Goal: Complete application form: Complete application form

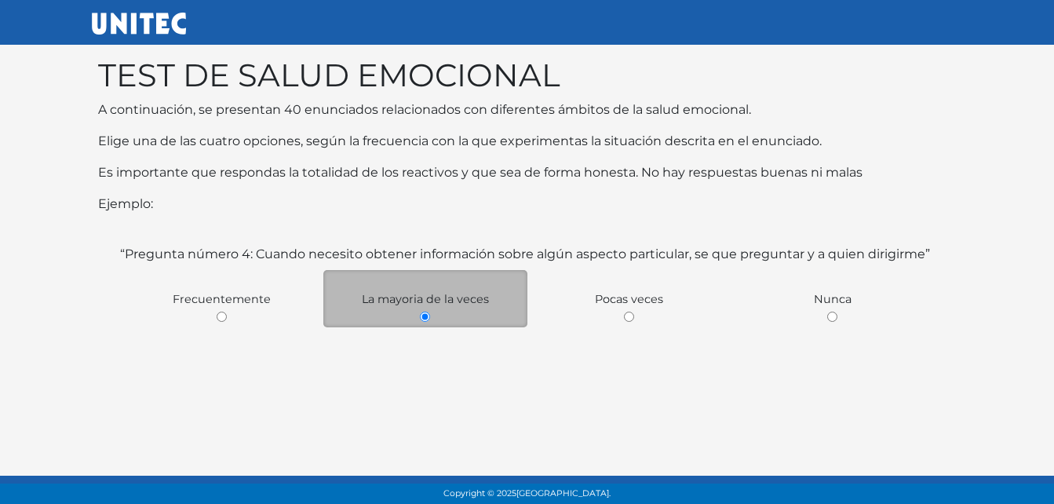
click at [479, 307] on div "La mayoria de la veces" at bounding box center [425, 298] width 204 height 57
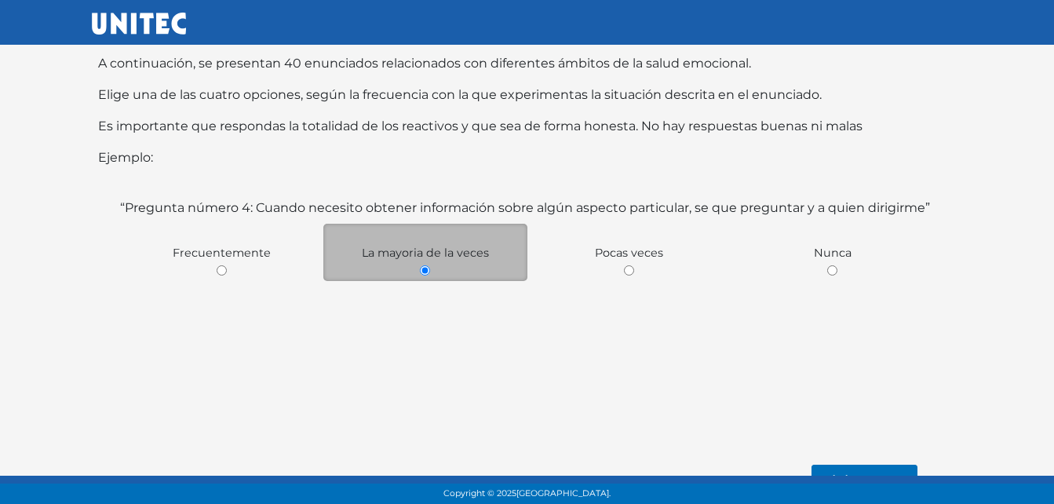
scroll to position [71, 0]
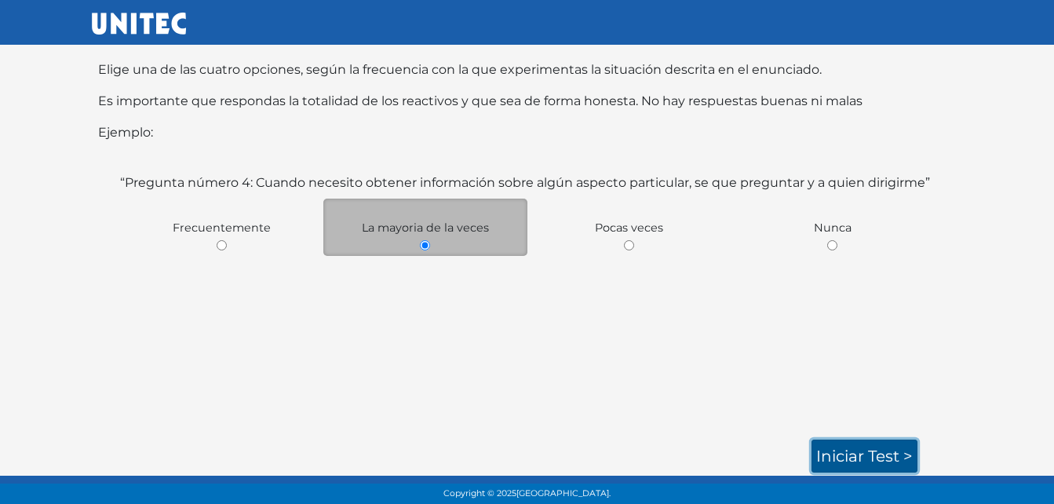
click at [893, 457] on link "Iniciar test >" at bounding box center [864, 455] width 106 height 33
click at [866, 460] on link "Iniciar test >" at bounding box center [864, 455] width 106 height 33
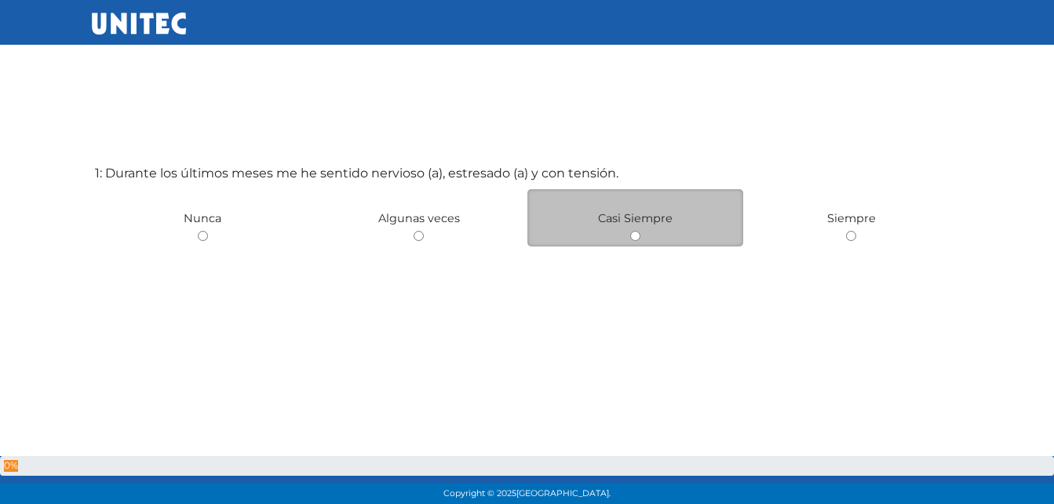
scroll to position [50, 0]
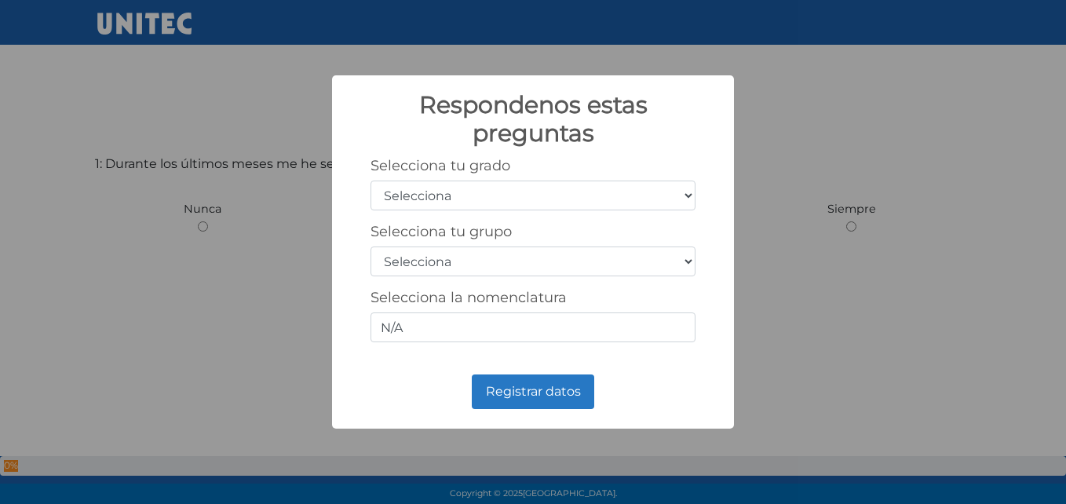
click at [237, 179] on div "Respondenos estas preguntas × Selecciona tu grado Selecciona 1er grado 2do grad…" at bounding box center [533, 252] width 1066 height 504
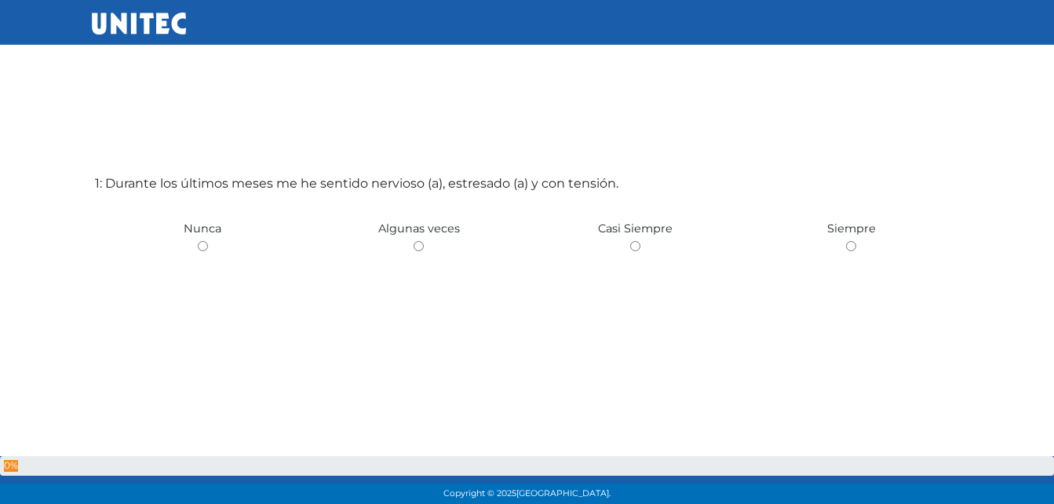
scroll to position [0, 0]
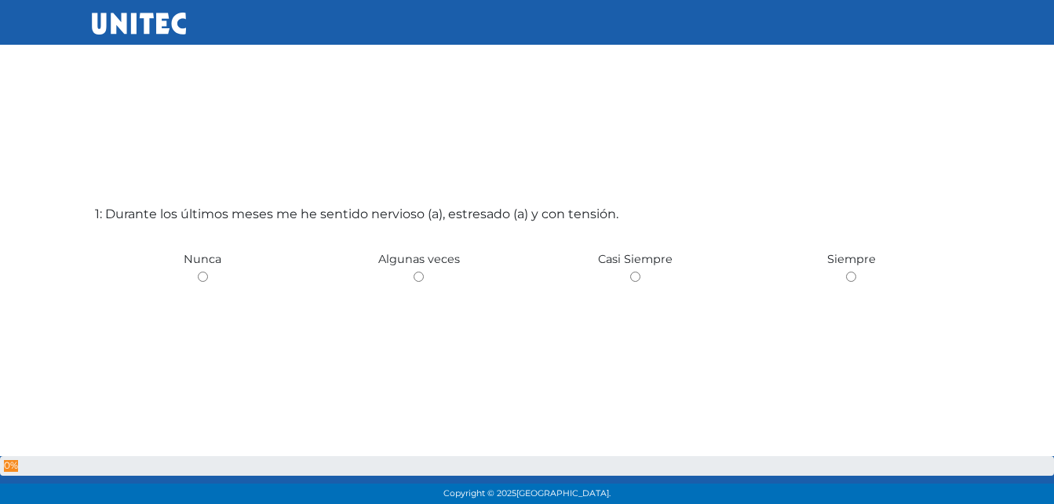
scroll to position [4, 0]
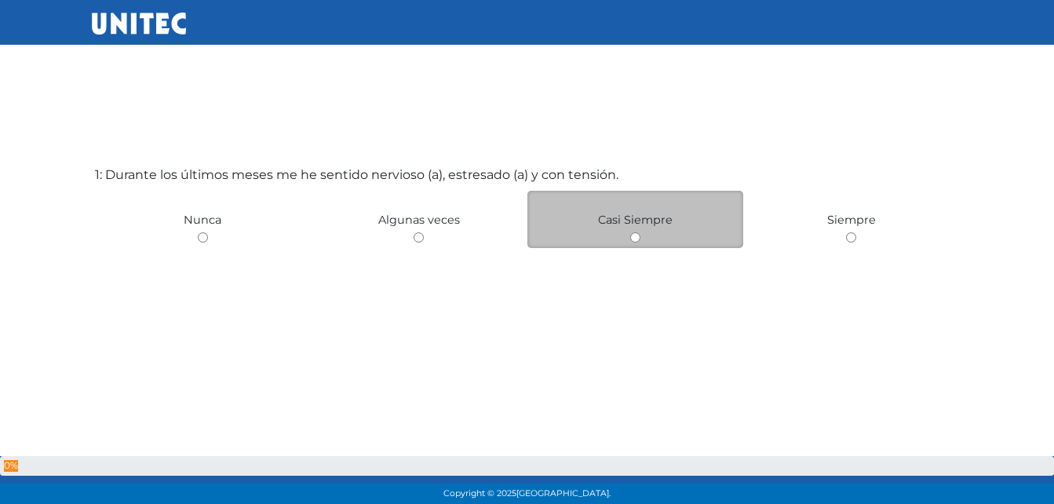
scroll to position [78, 0]
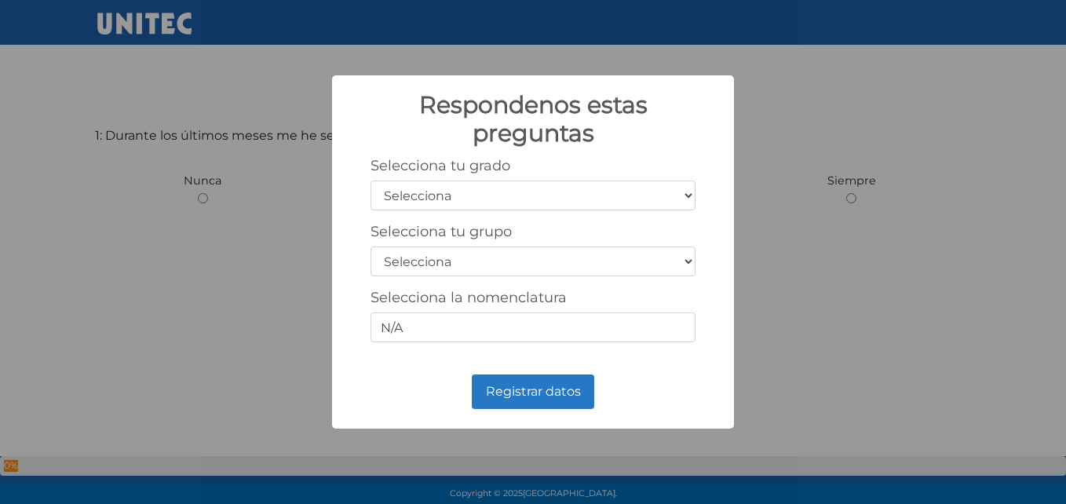
click at [430, 199] on select "Selecciona 1er grado 2do grado 3er grado 4to grado 5to grado 6to grado" at bounding box center [532, 195] width 325 height 30
click at [672, 135] on h2 "Respondenos estas preguntas" at bounding box center [532, 119] width 325 height 56
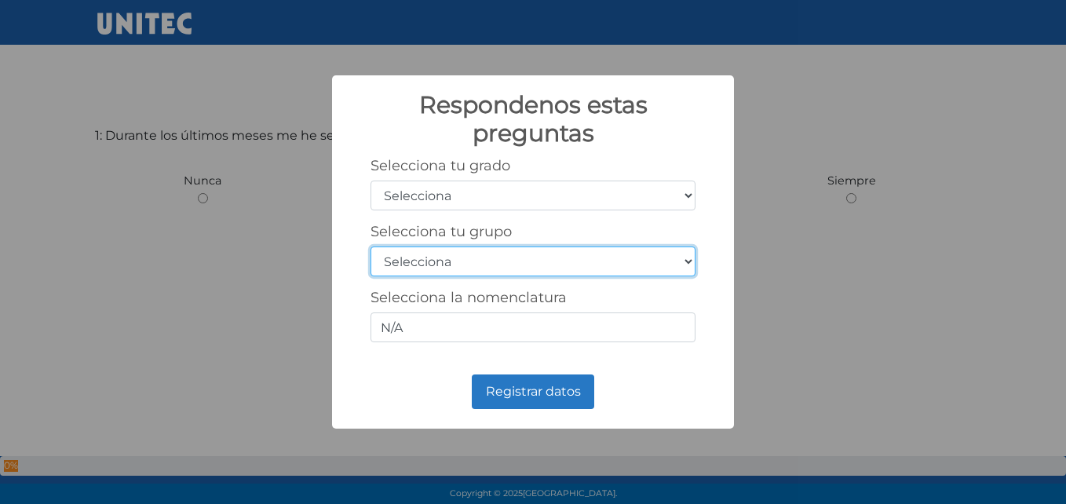
click at [596, 261] on select "Selecciona A B C D E F G H I J K L M N O P Q R S T U V W X Y Z" at bounding box center [532, 261] width 325 height 30
select select "d"
click at [370, 246] on select "Selecciona A B C D E F G H I J K L M N O P Q R S T U V W X Y Z" at bounding box center [532, 261] width 325 height 30
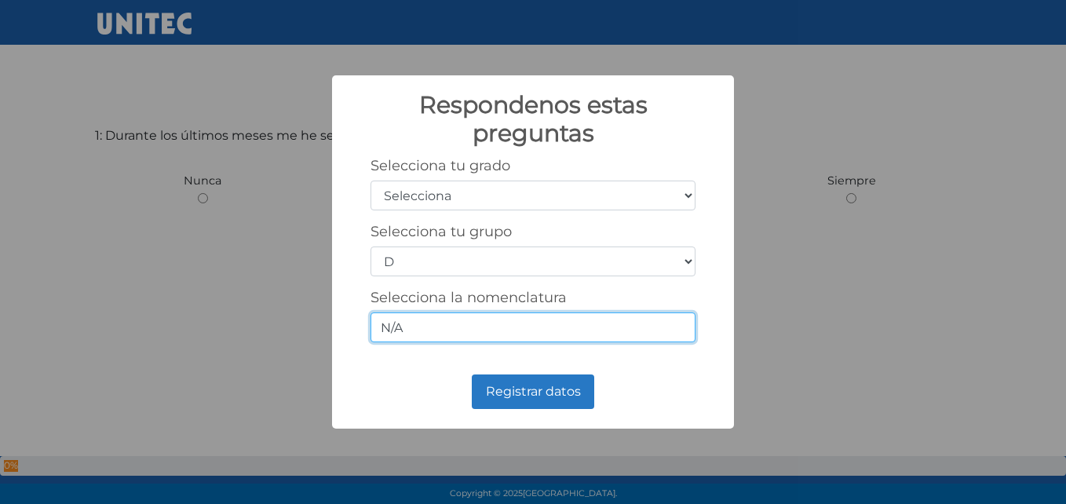
click at [528, 327] on input "N/A" at bounding box center [532, 327] width 325 height 30
drag, startPoint x: 628, startPoint y: 172, endPoint x: 624, endPoint y: 192, distance: 20.8
click at [626, 172] on div "Selecciona tu grado Selecciona 1er grado 2do grado 3er grado 4to grado 5to grad…" at bounding box center [532, 183] width 325 height 53
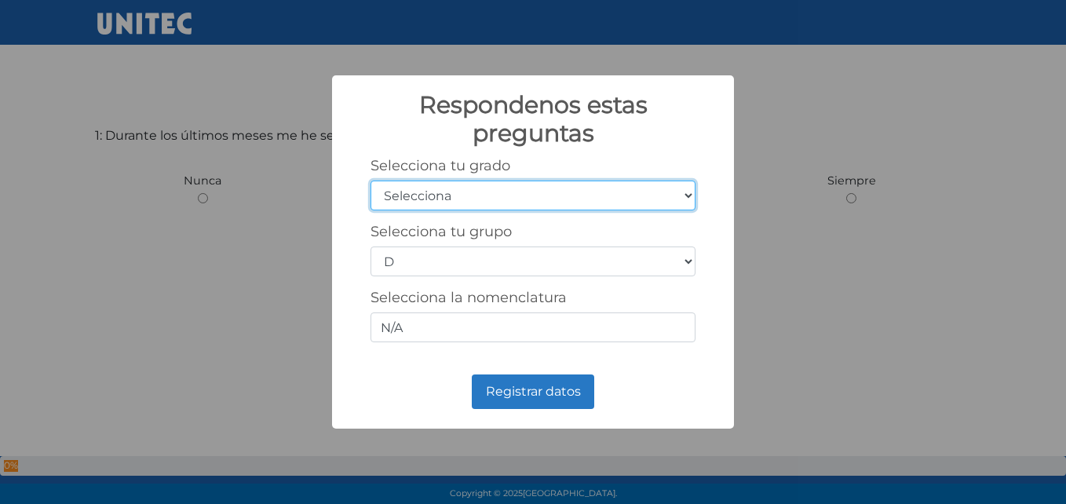
click at [624, 194] on select "Selecciona 1er grado 2do grado 3er grado 4to grado 5to grado 6to grado" at bounding box center [532, 195] width 325 height 30
select select "5"
click at [370, 180] on select "Selecciona 1er grado 2do grado 3er grado 4to grado 5to grado 6to grado" at bounding box center [532, 195] width 325 height 30
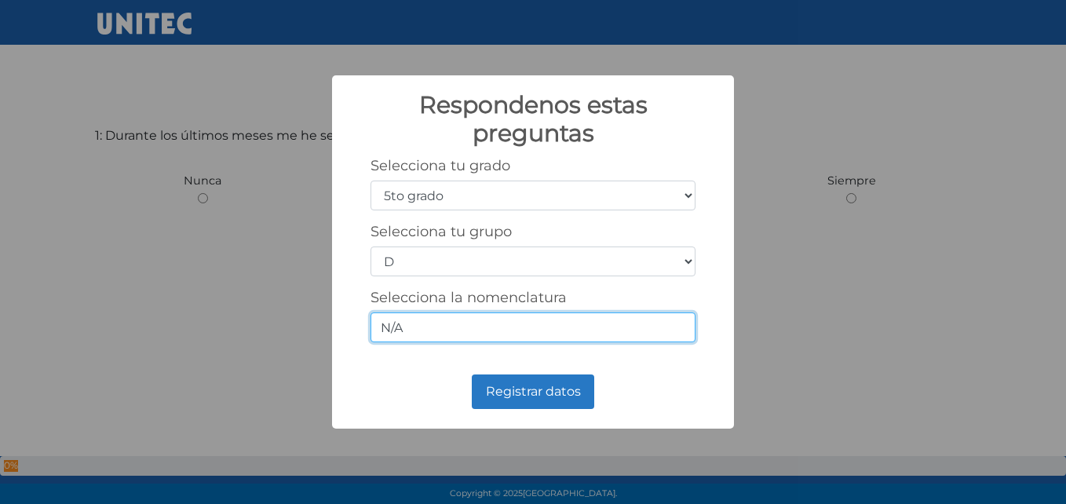
click at [479, 330] on input "N/A" at bounding box center [532, 327] width 325 height 30
type input "N"
type input "4"
type input "3"
type input "5"
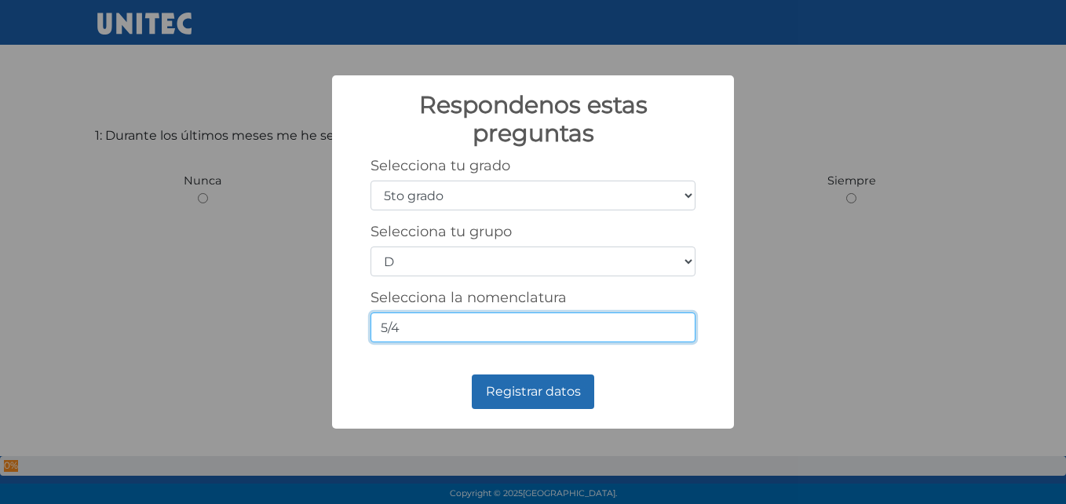
type input "5/4"
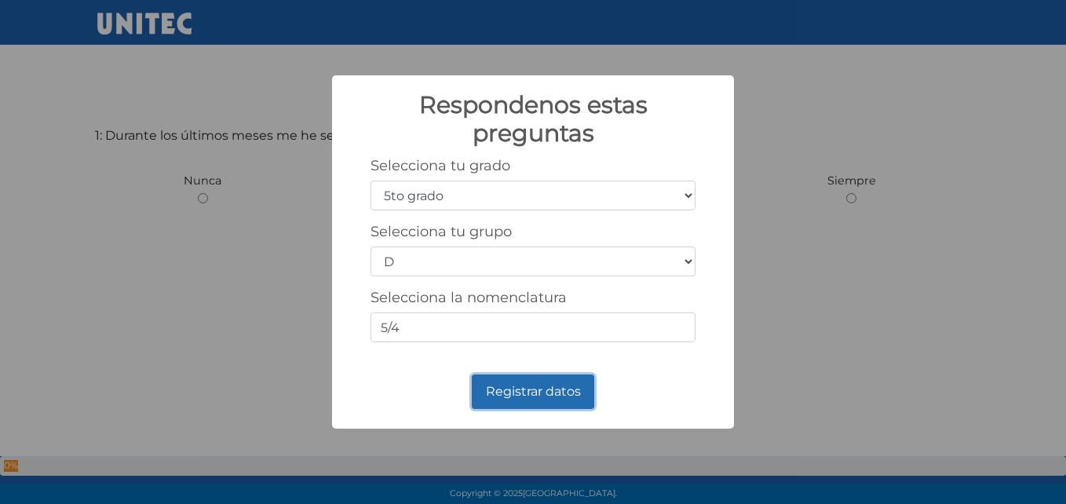
click at [533, 381] on button "Registrar datos" at bounding box center [533, 391] width 122 height 35
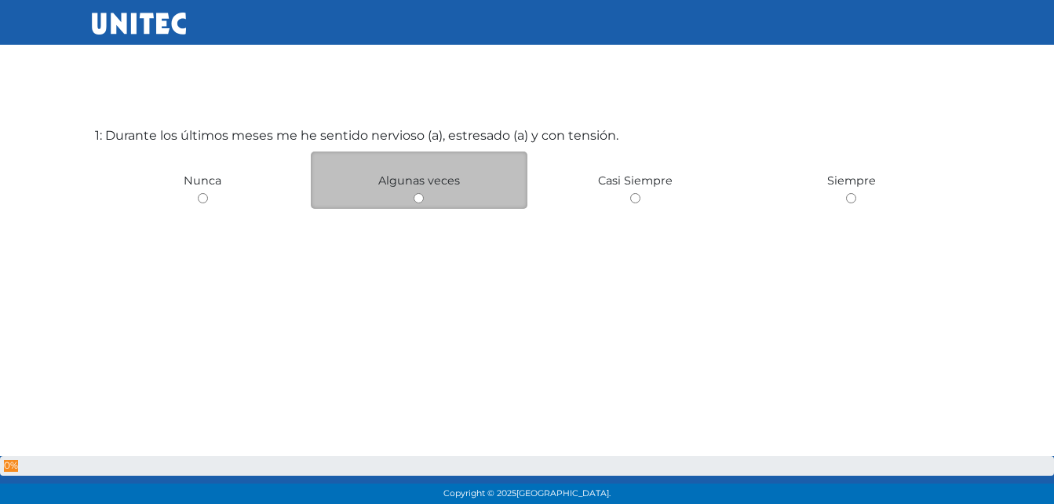
click at [434, 199] on div "Algunas veces" at bounding box center [419, 179] width 217 height 57
click at [419, 202] on input "radio" at bounding box center [419, 198] width 10 height 10
radio input "true"
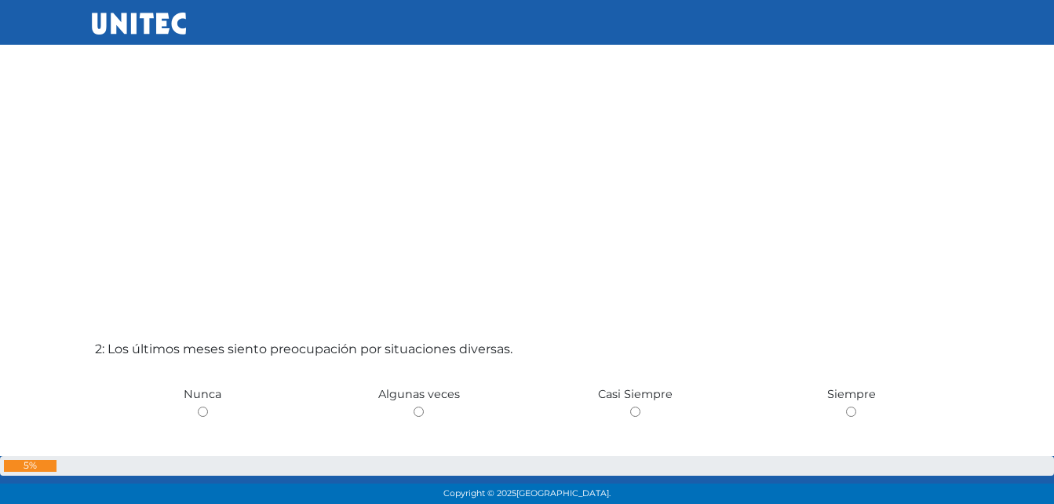
scroll to position [447, 0]
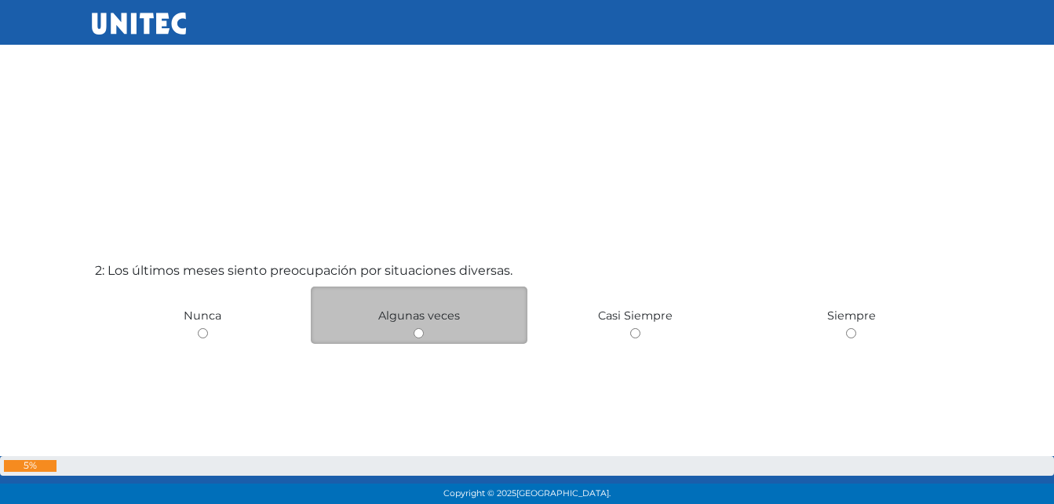
click at [419, 337] on input "radio" at bounding box center [419, 333] width 10 height 10
radio input "true"
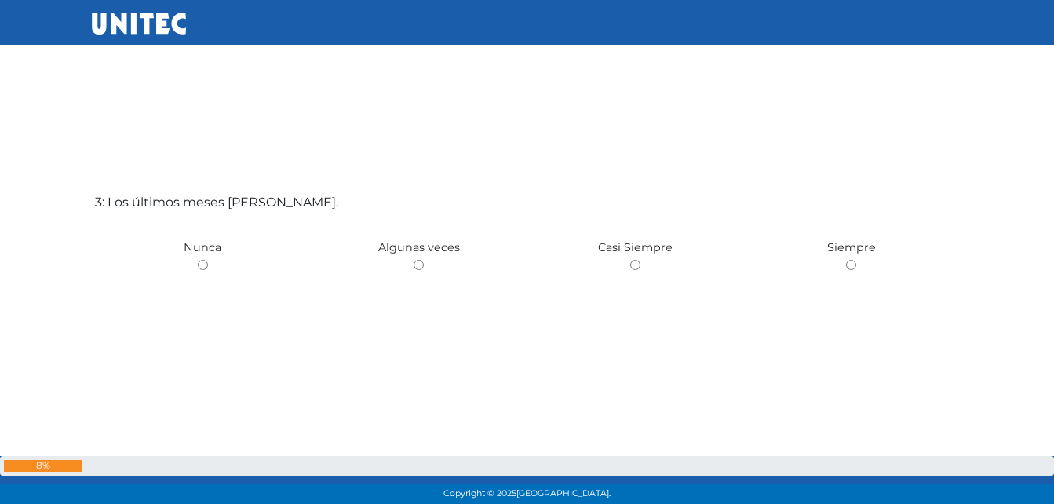
scroll to position [1038, 0]
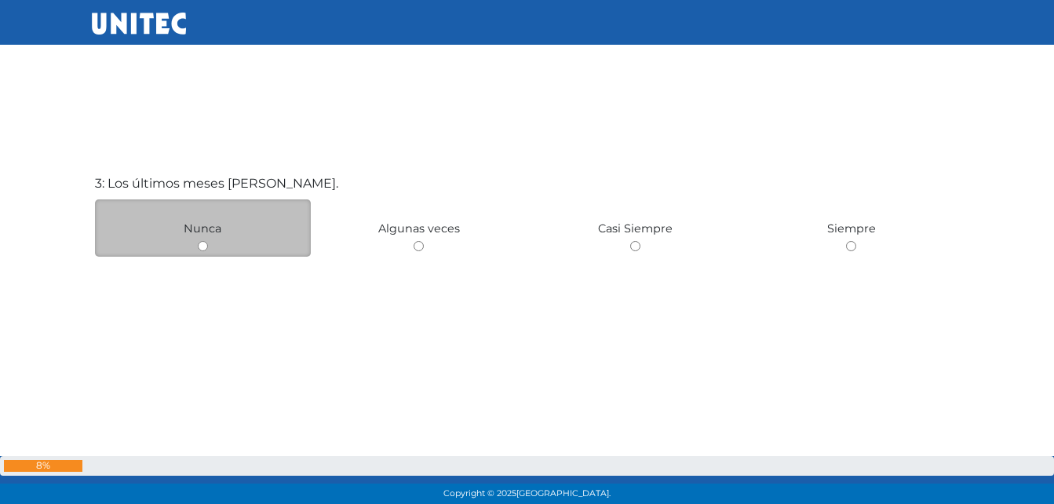
click at [198, 246] on input "radio" at bounding box center [203, 246] width 10 height 10
radio input "true"
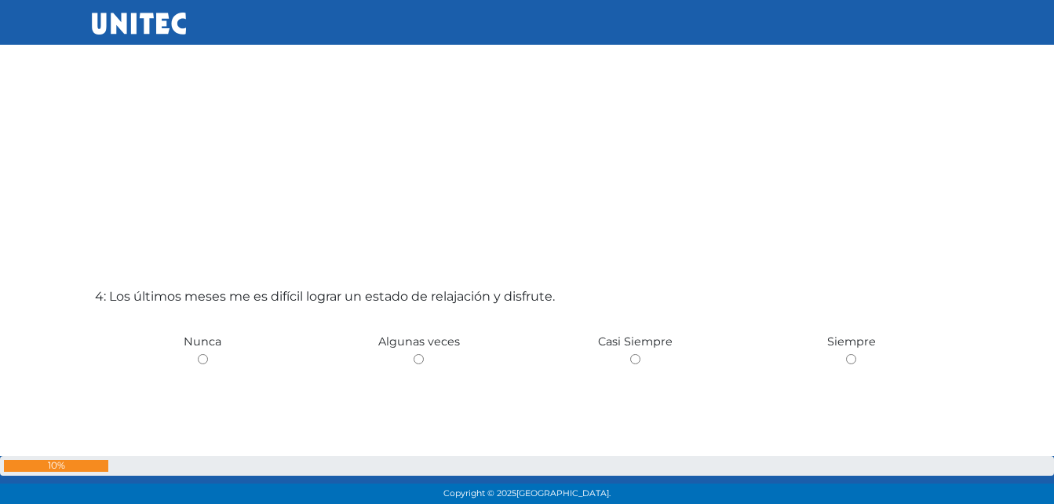
scroll to position [1492, 0]
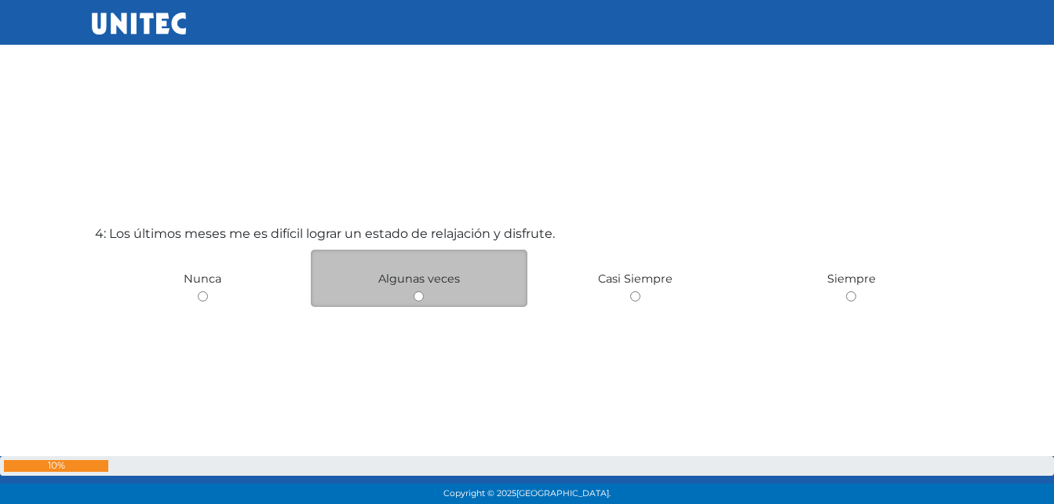
click at [420, 294] on input "radio" at bounding box center [419, 296] width 10 height 10
radio input "true"
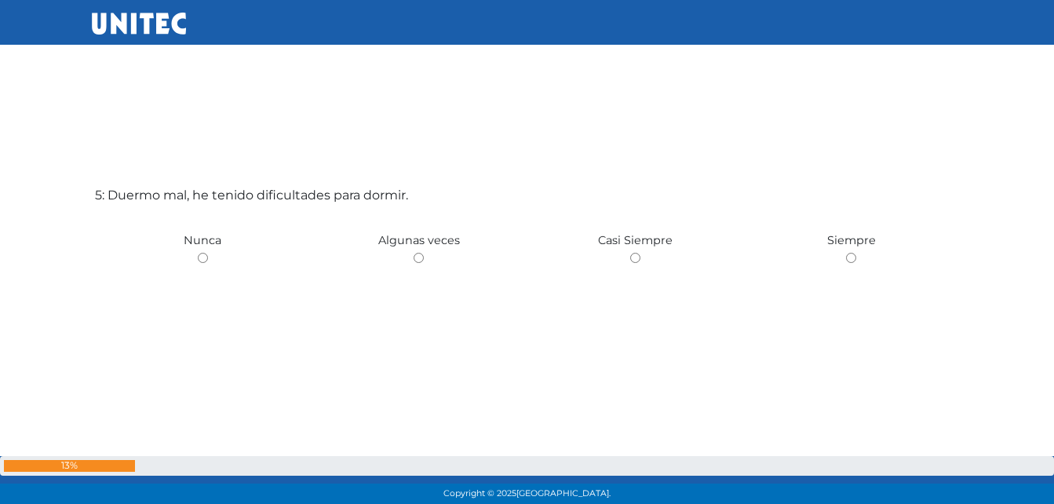
scroll to position [2093, 0]
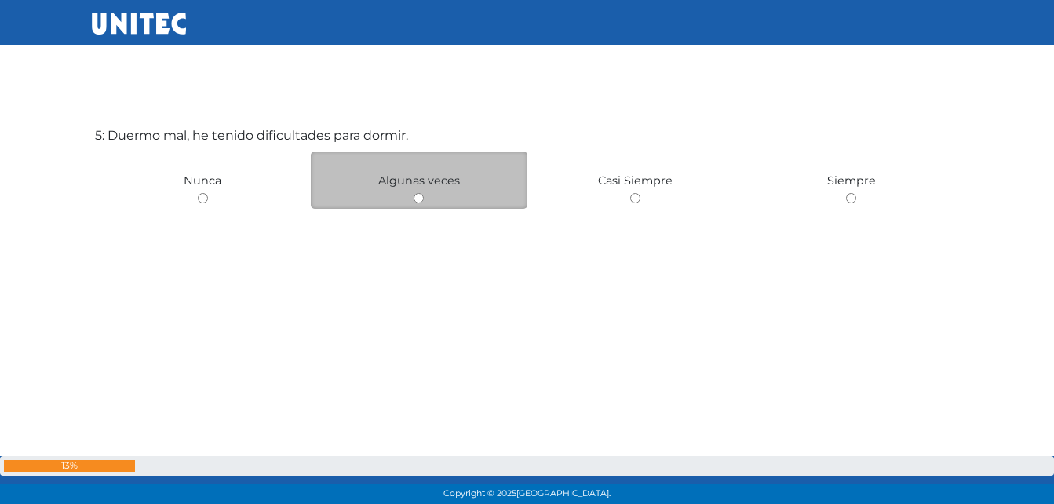
click at [423, 203] on div "Algunas veces" at bounding box center [419, 179] width 217 height 57
click at [419, 200] on input "radio" at bounding box center [419, 198] width 10 height 10
radio input "true"
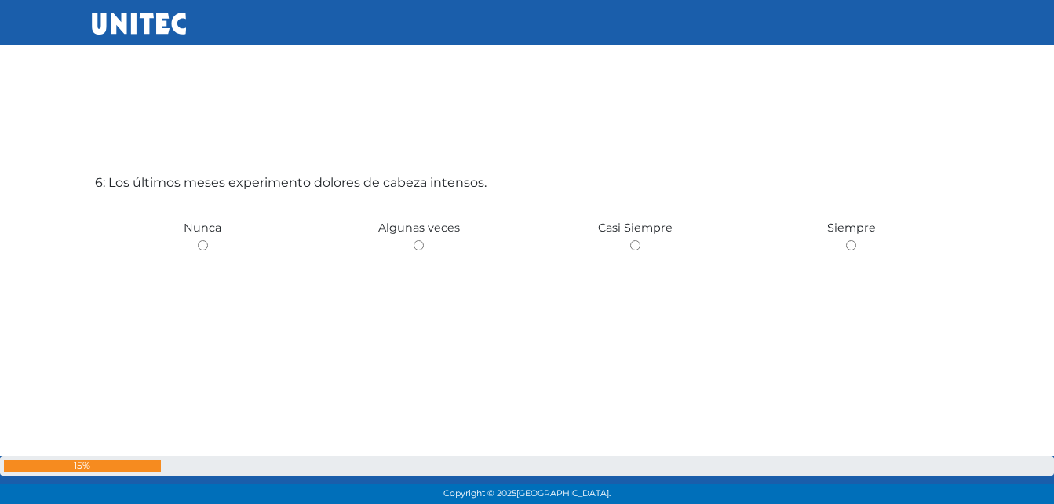
scroll to position [2597, 0]
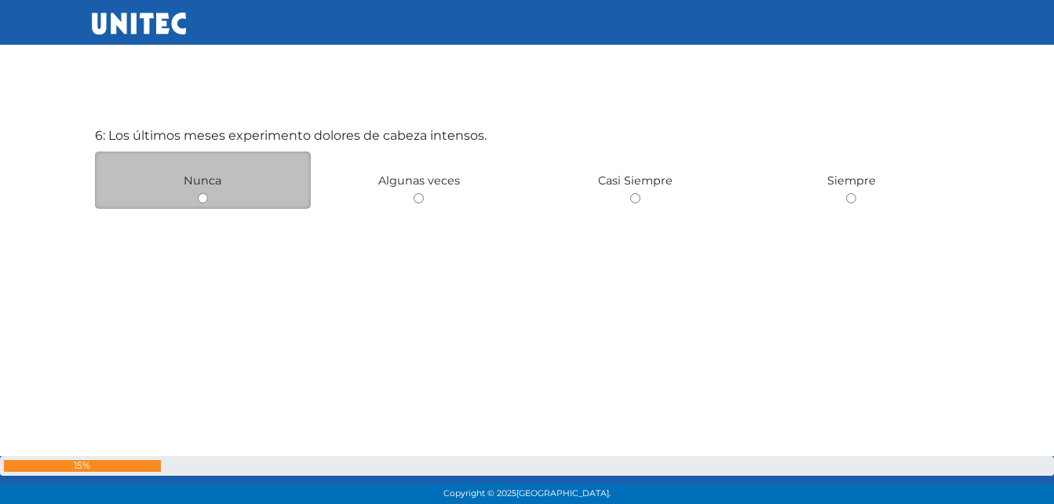
click at [206, 199] on input "radio" at bounding box center [203, 198] width 10 height 10
radio input "true"
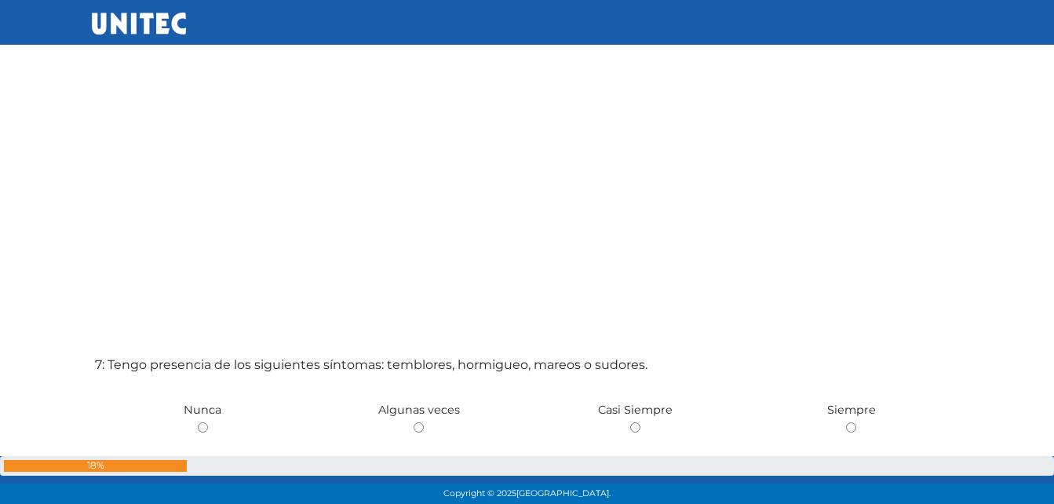
scroll to position [3045, 0]
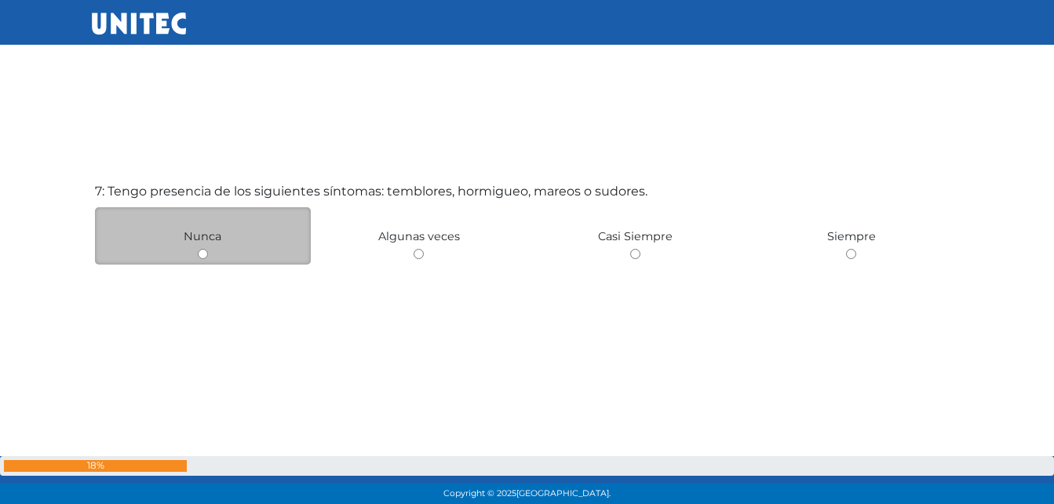
click at [201, 257] on input "radio" at bounding box center [203, 254] width 10 height 10
radio input "true"
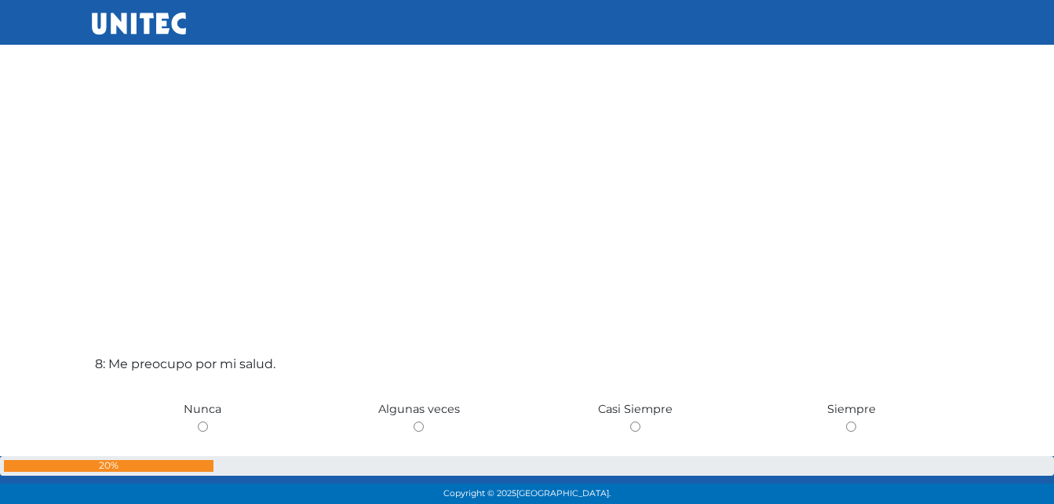
scroll to position [3474, 0]
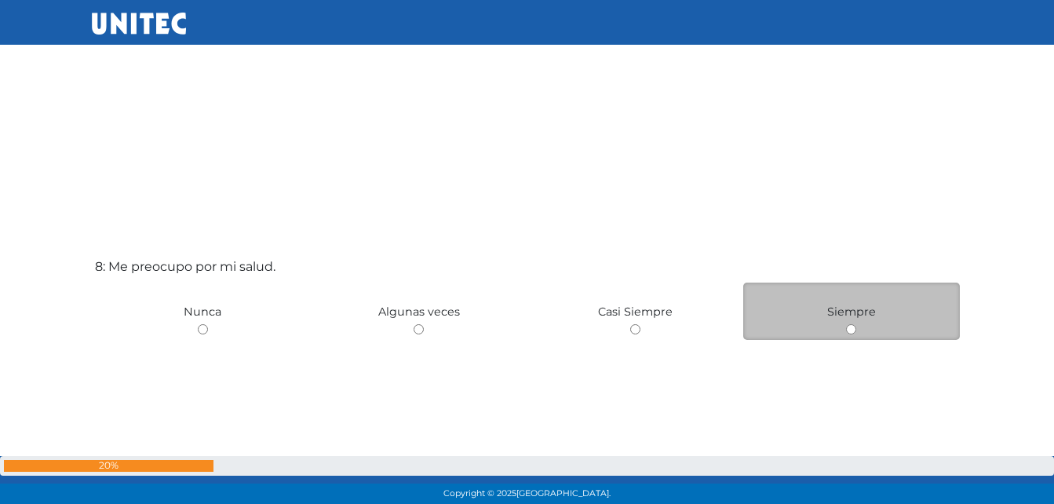
click at [847, 328] on input "radio" at bounding box center [851, 329] width 10 height 10
radio input "true"
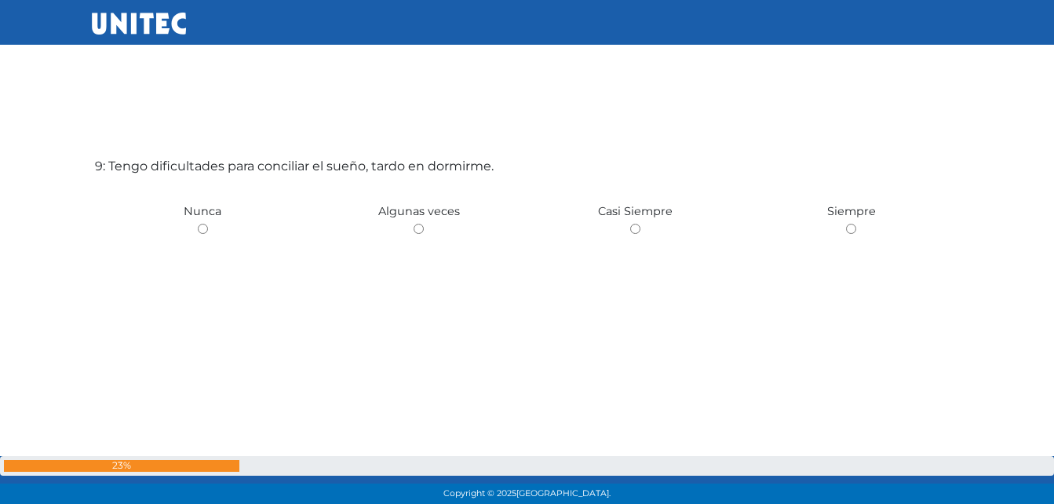
scroll to position [4108, 0]
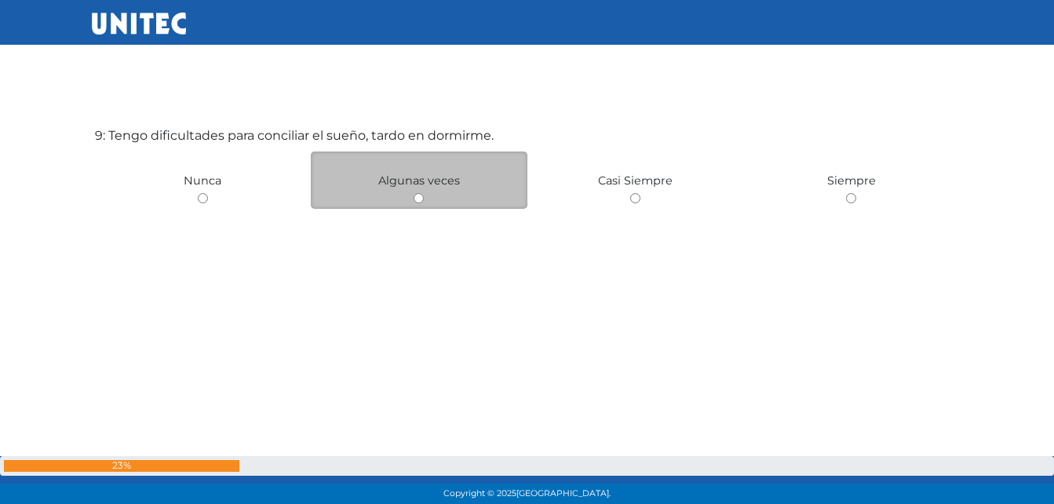
click at [416, 200] on input "radio" at bounding box center [419, 198] width 10 height 10
radio input "true"
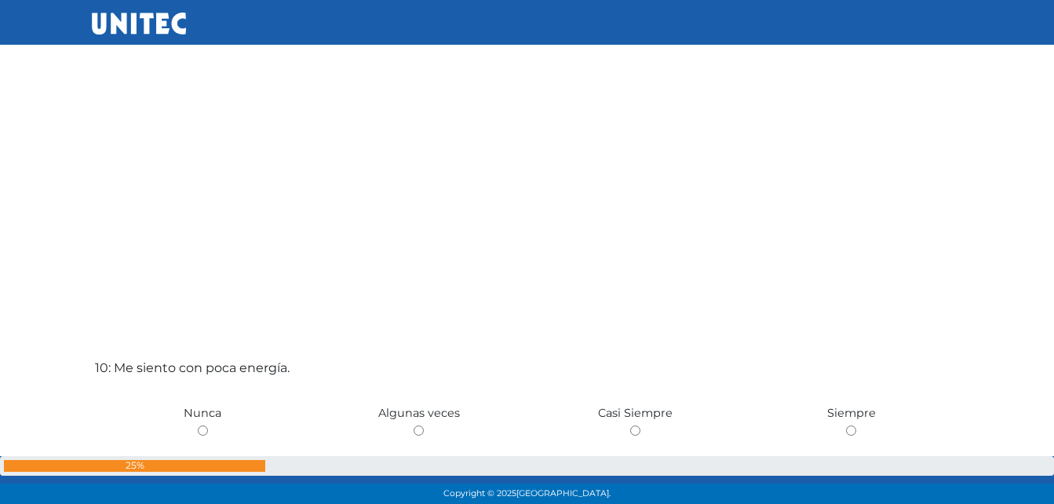
scroll to position [4458, 0]
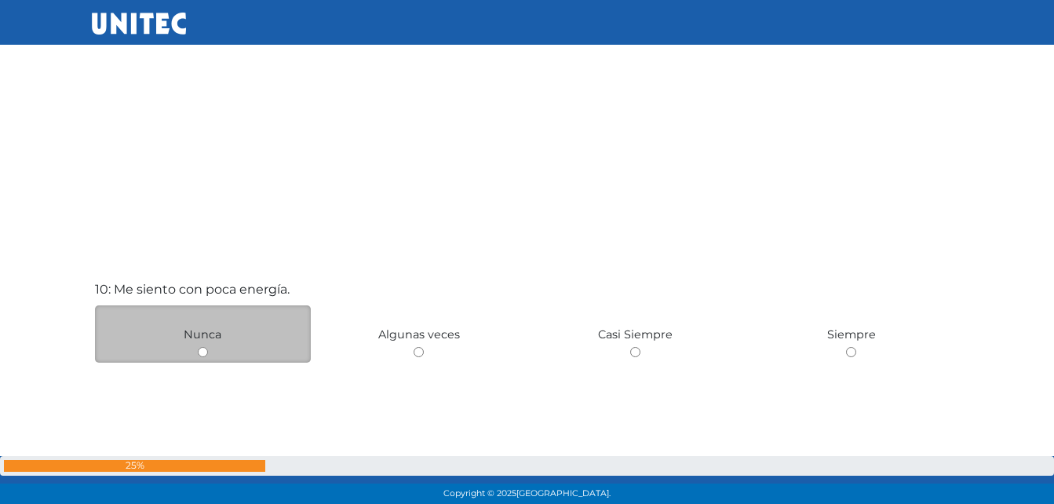
click at [202, 353] on input "radio" at bounding box center [203, 352] width 10 height 10
radio input "true"
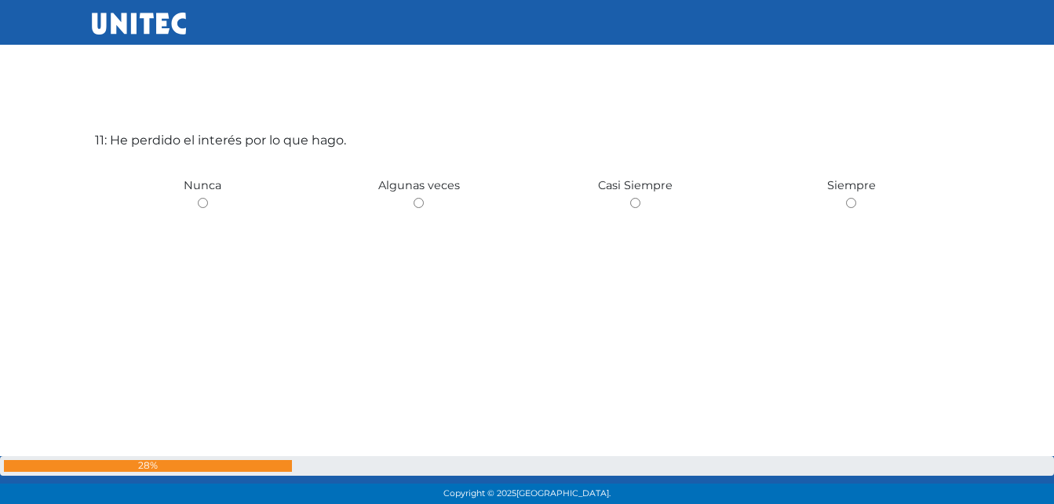
scroll to position [5116, 0]
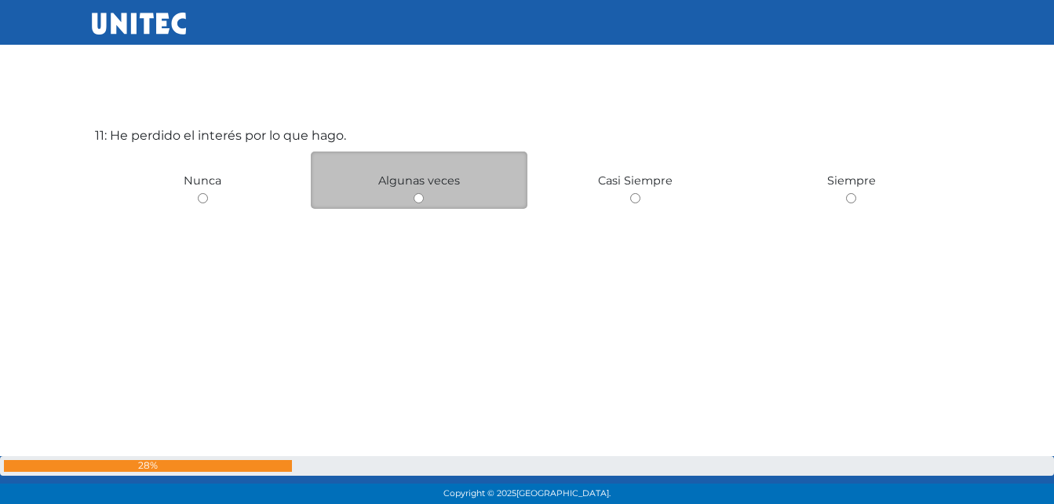
click at [416, 197] on input "radio" at bounding box center [419, 198] width 10 height 10
radio input "true"
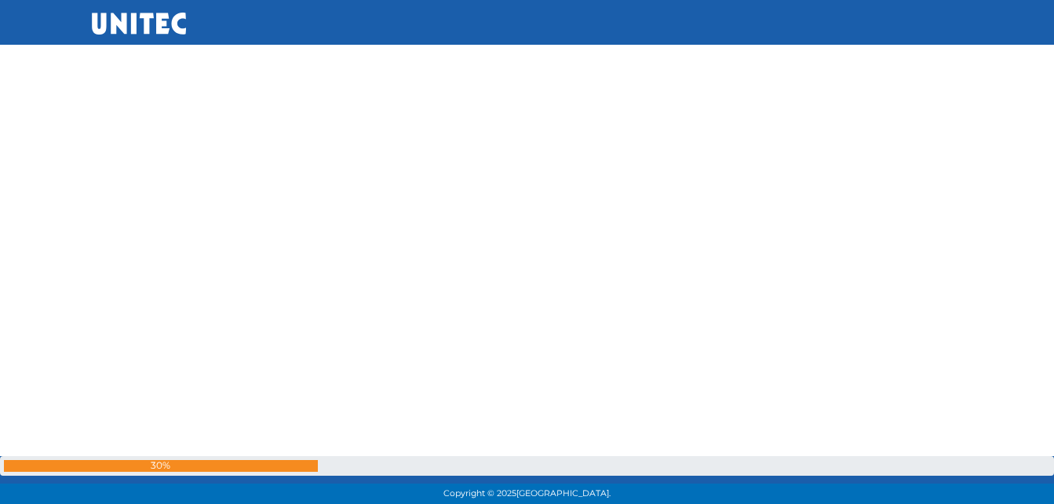
scroll to position [5541, 0]
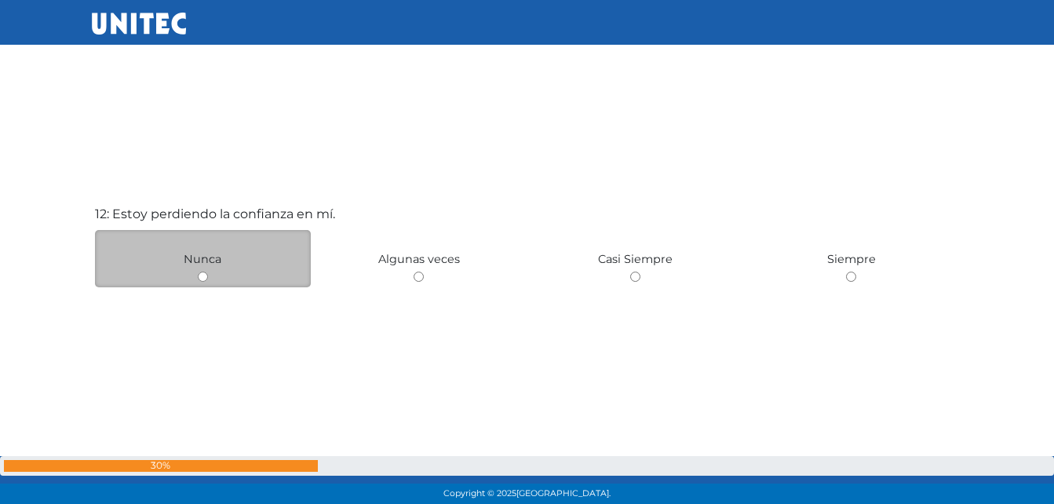
click at [202, 271] on input "radio" at bounding box center [203, 276] width 10 height 10
radio input "true"
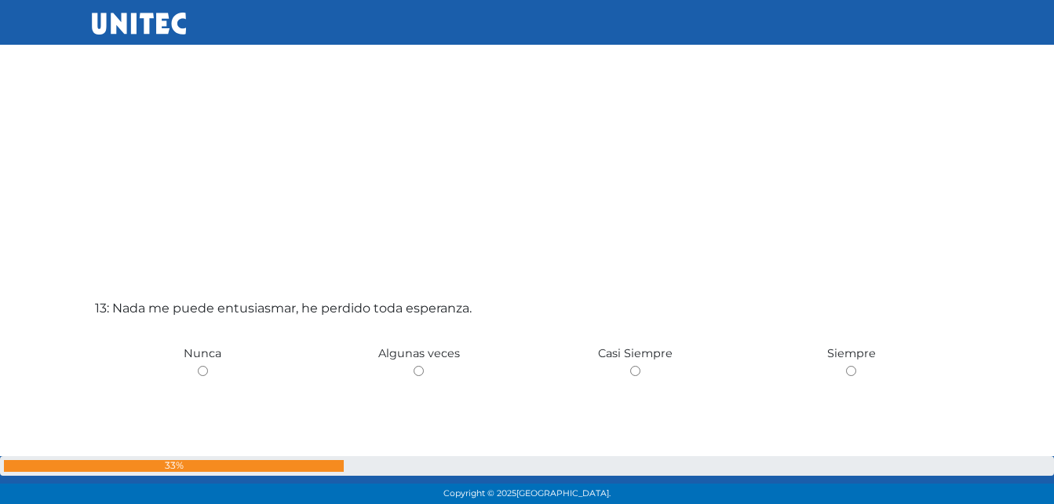
scroll to position [6067, 0]
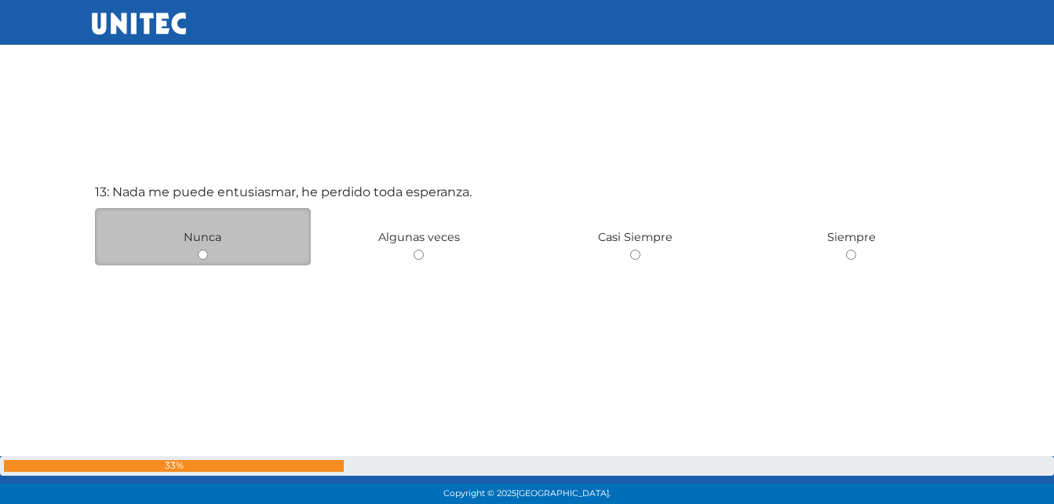
click at [204, 248] on div "Nunca" at bounding box center [203, 236] width 217 height 57
click at [206, 253] on input "radio" at bounding box center [203, 255] width 10 height 10
radio input "true"
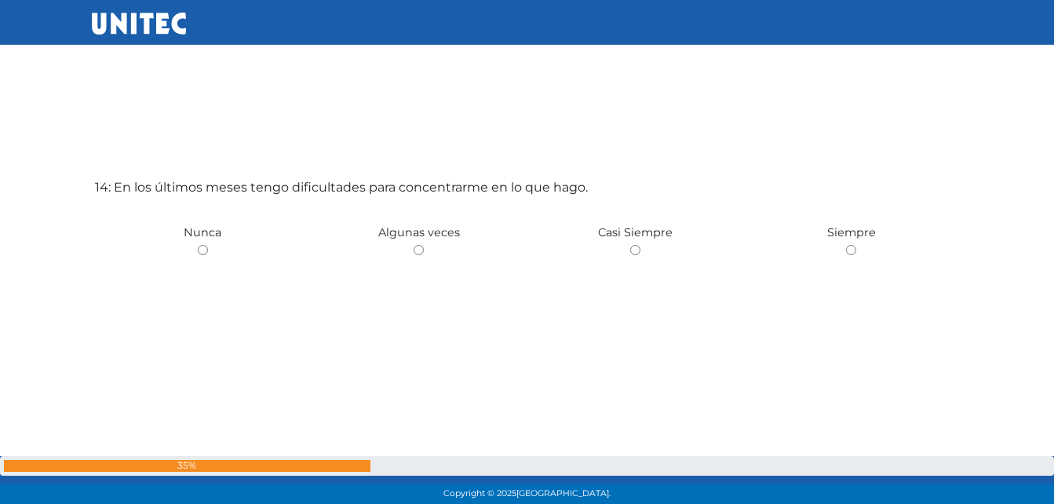
scroll to position [6627, 0]
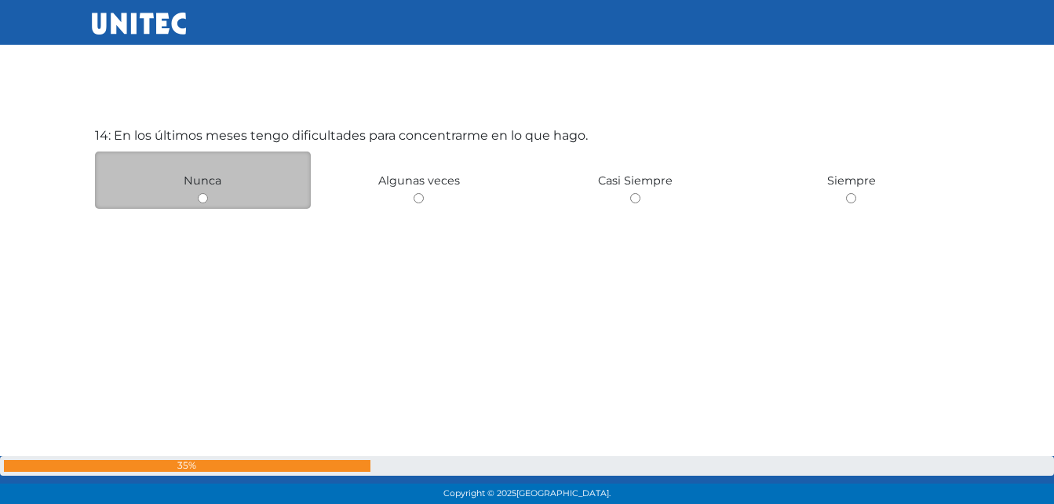
click at [202, 198] on input "radio" at bounding box center [203, 198] width 10 height 10
radio input "true"
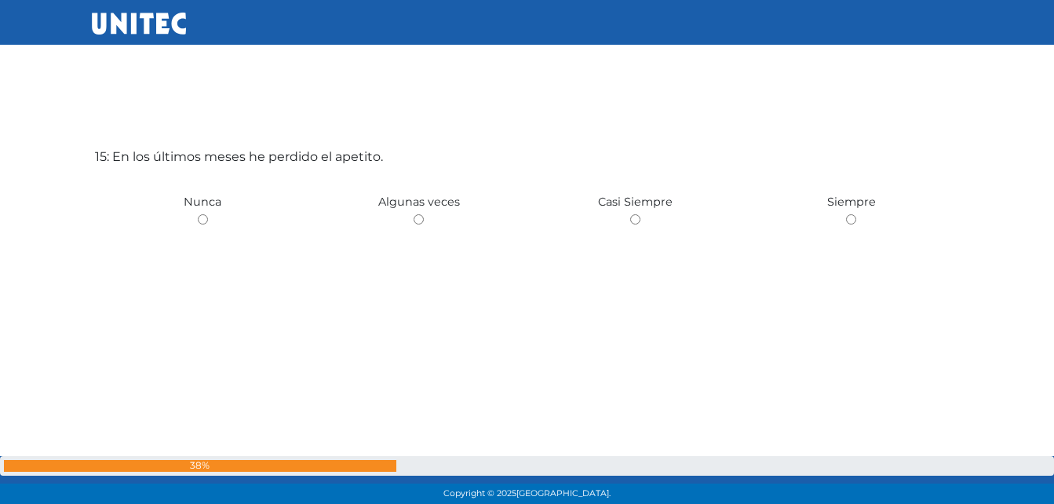
scroll to position [7131, 0]
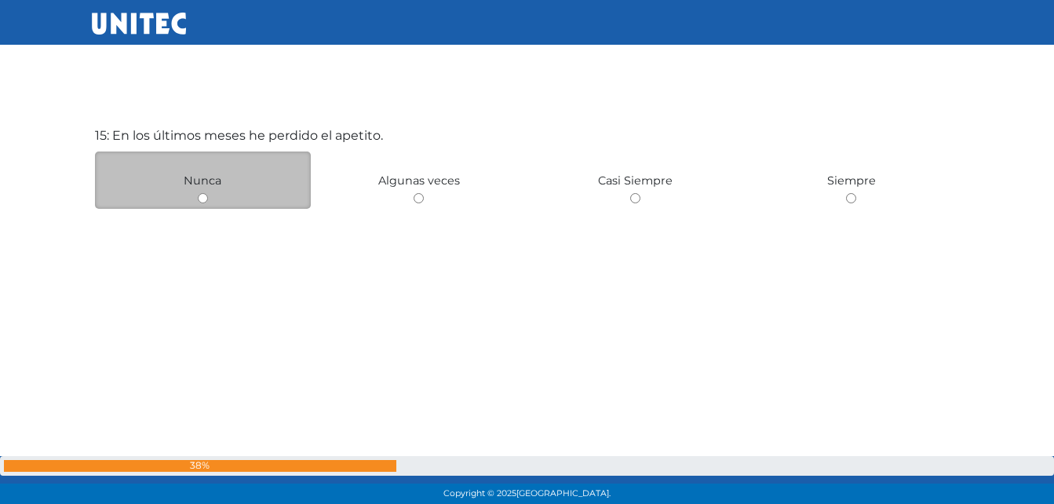
click at [206, 206] on div "Nunca" at bounding box center [203, 179] width 217 height 57
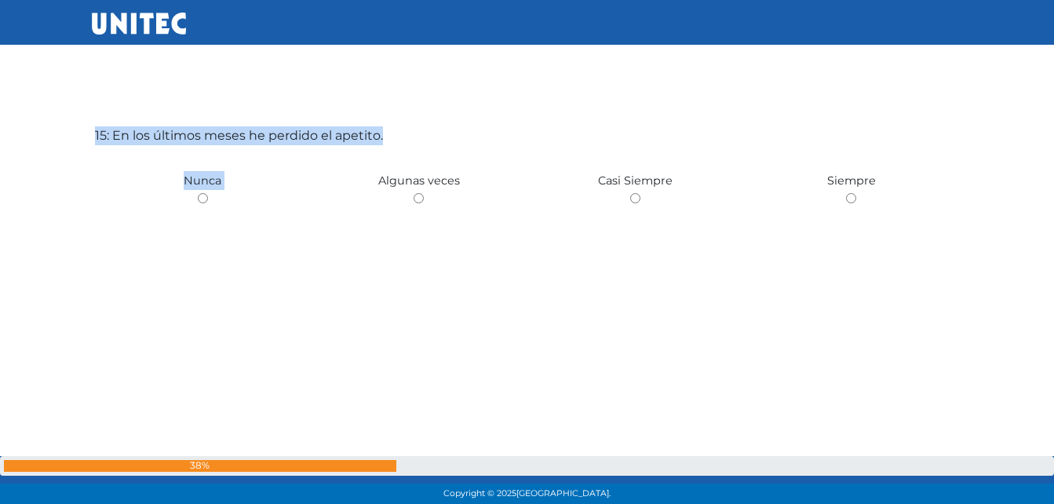
scroll to position [6227, 0]
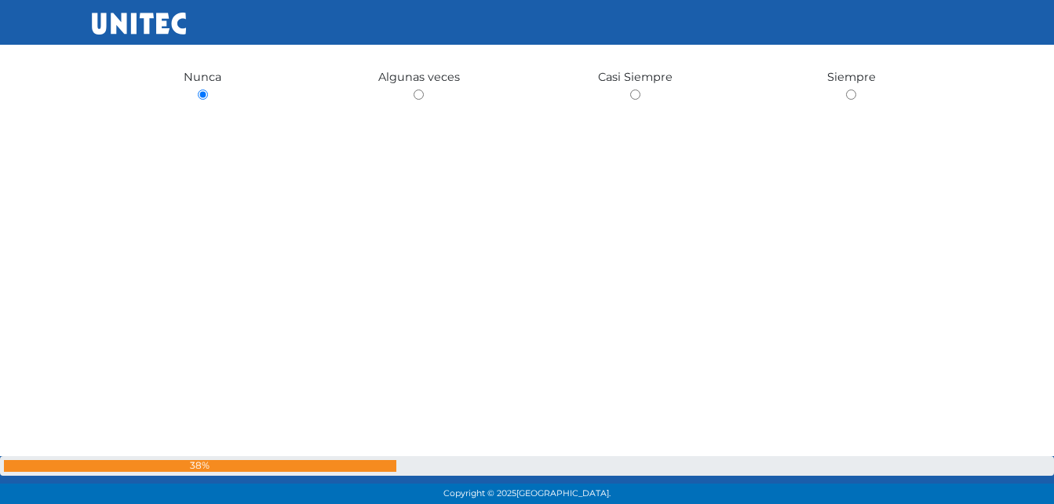
drag, startPoint x: 206, startPoint y: 200, endPoint x: 501, endPoint y: 231, distance: 296.7
click at [501, 231] on div "13: Nada me puede entusiasmar, he perdido toda esperanza. [GEOGRAPHIC_DATA] Alg…" at bounding box center [527, 148] width 871 height 504
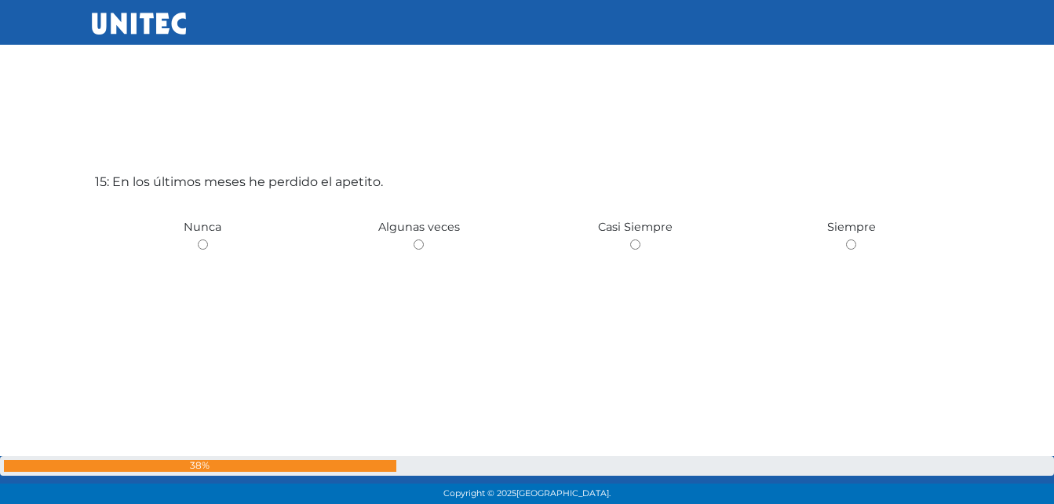
scroll to position [7090, 0]
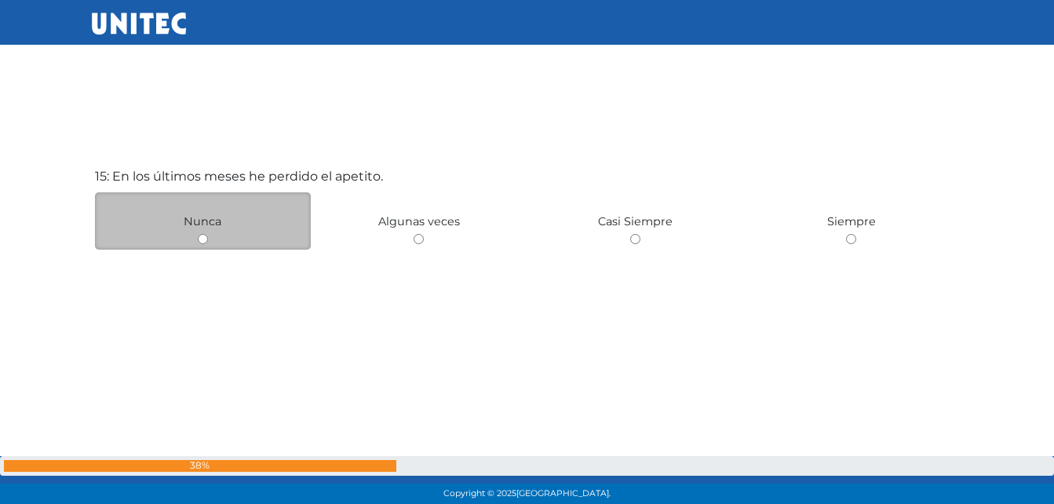
click at [203, 235] on input "radio" at bounding box center [203, 239] width 10 height 10
radio input "true"
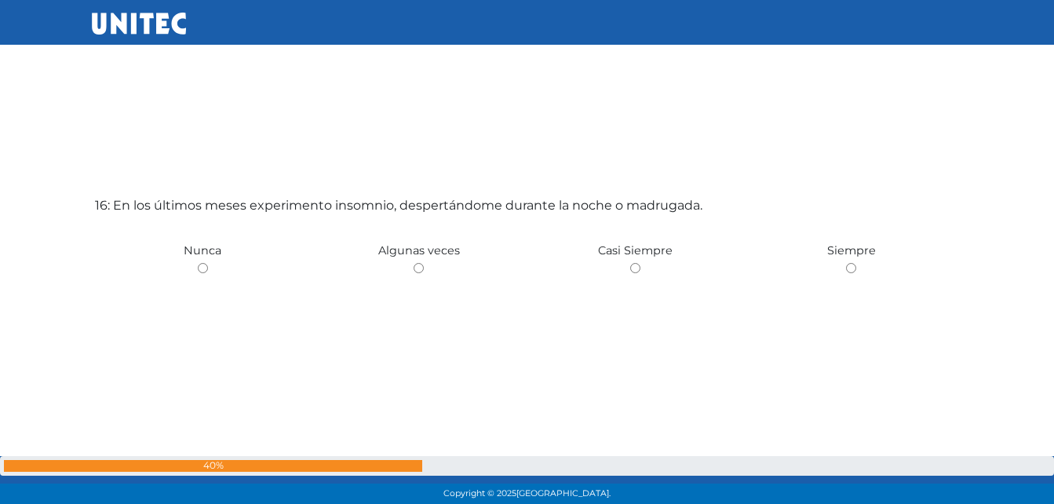
scroll to position [7634, 0]
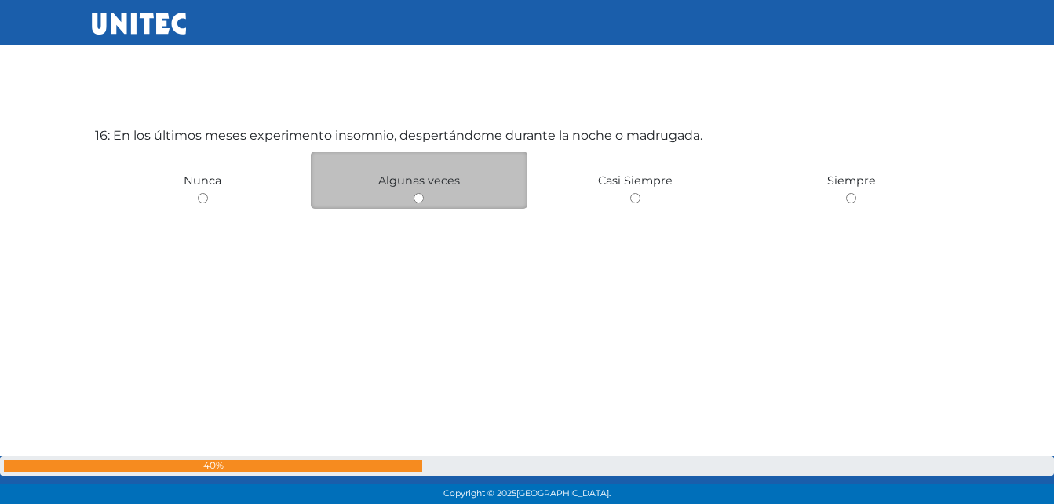
click at [417, 199] on input "radio" at bounding box center [419, 198] width 10 height 10
radio input "true"
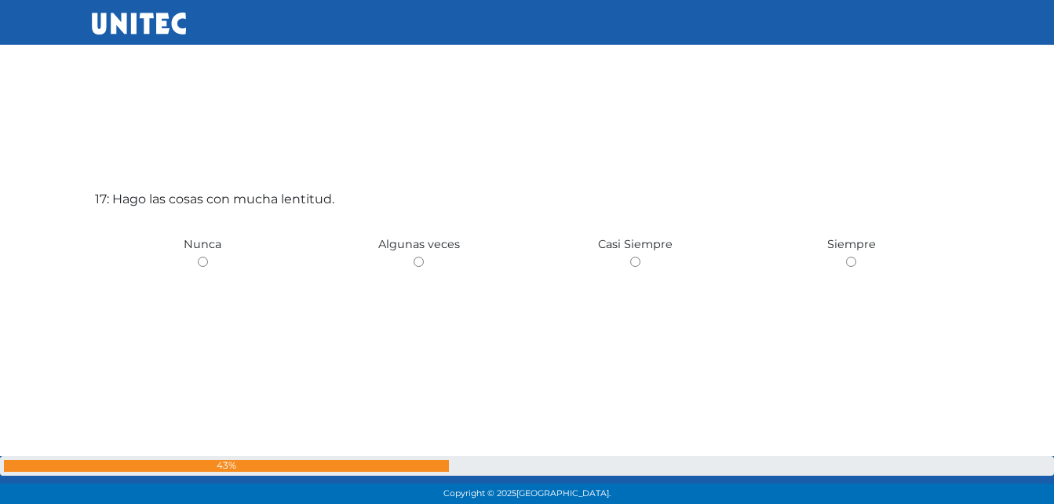
scroll to position [8082, 0]
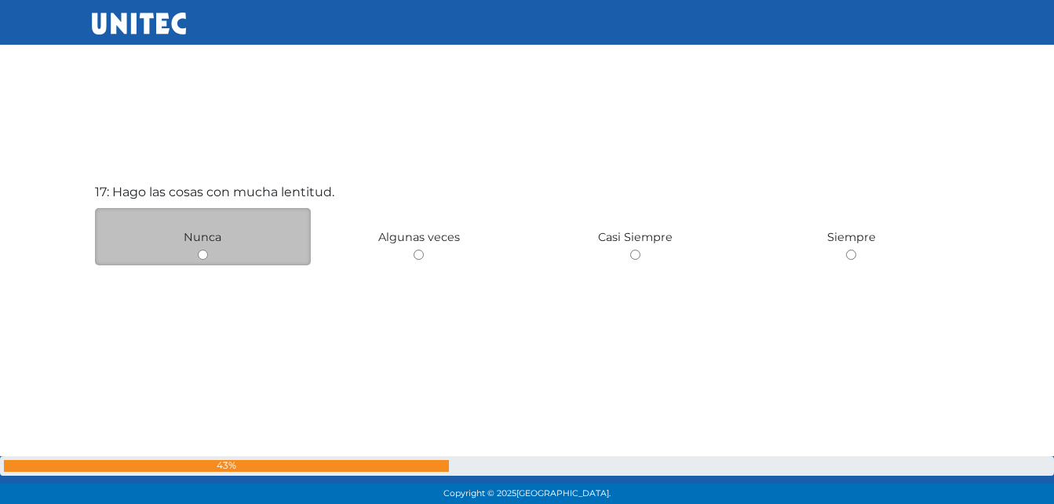
click at [204, 252] on input "radio" at bounding box center [203, 255] width 10 height 10
radio input "true"
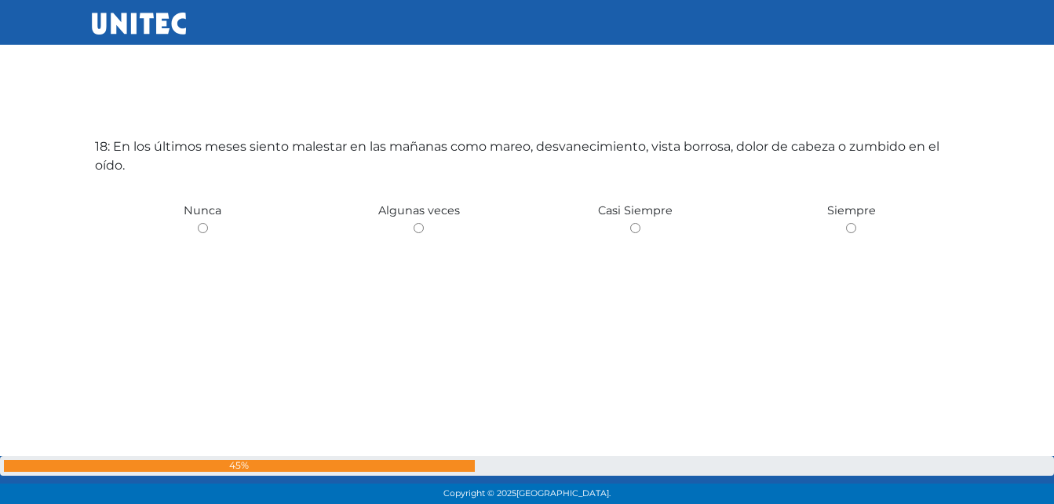
scroll to position [8642, 0]
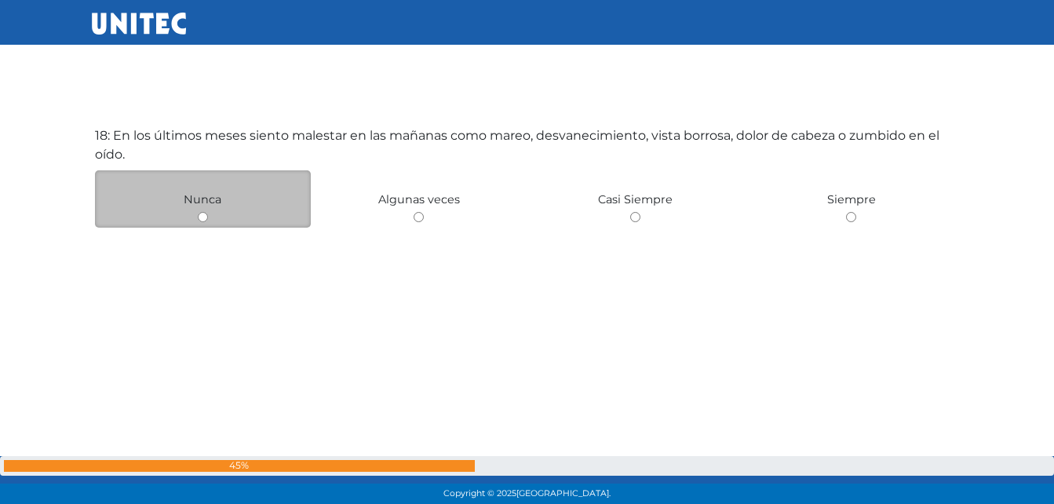
click at [206, 220] on input "radio" at bounding box center [203, 217] width 10 height 10
radio input "true"
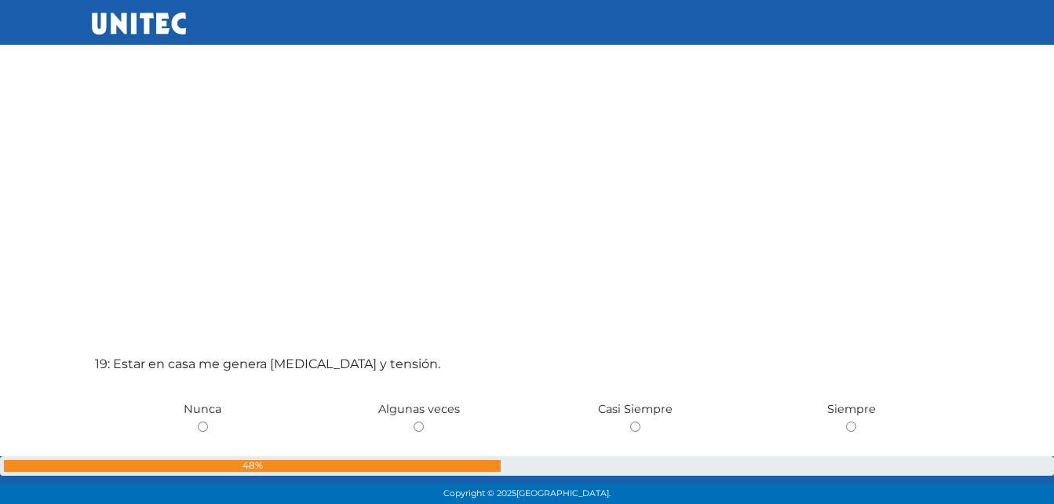
scroll to position [9004, 0]
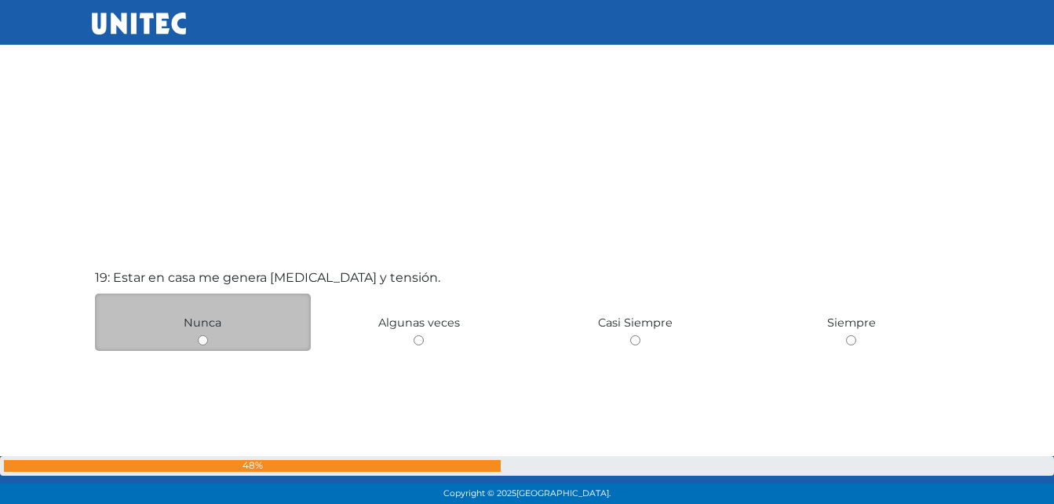
click at [202, 341] on input "radio" at bounding box center [203, 340] width 10 height 10
radio input "true"
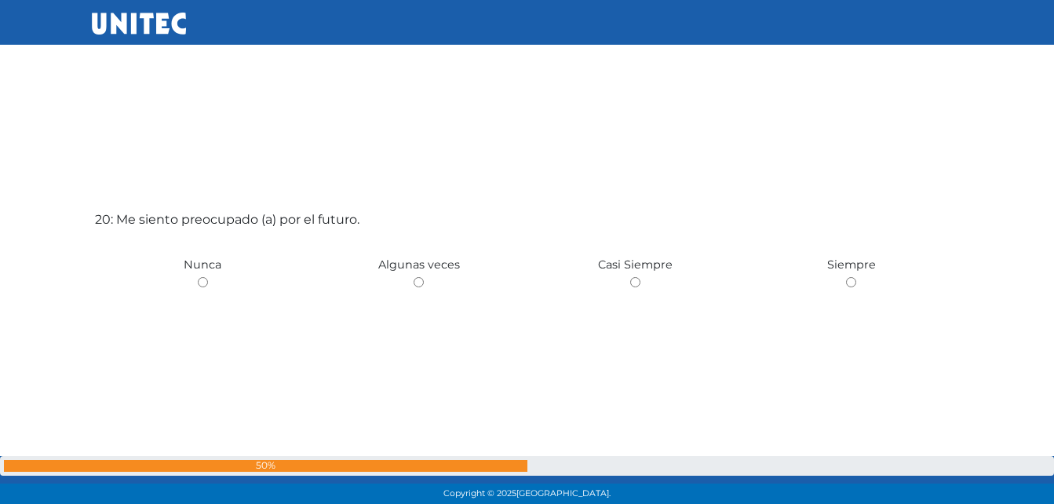
scroll to position [9584, 0]
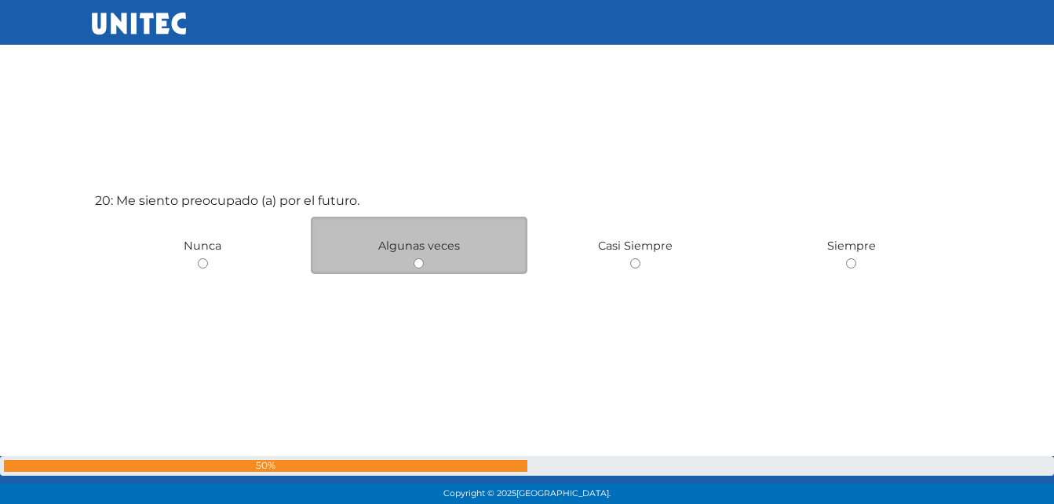
click at [424, 260] on div "Algunas veces" at bounding box center [419, 245] width 217 height 57
click at [416, 262] on input "radio" at bounding box center [419, 263] width 10 height 10
radio input "true"
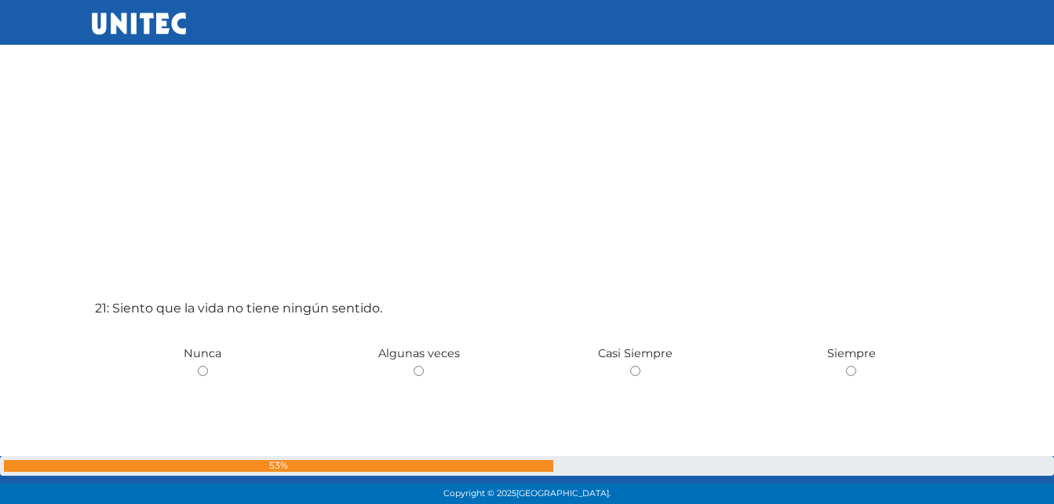
scroll to position [9996, 0]
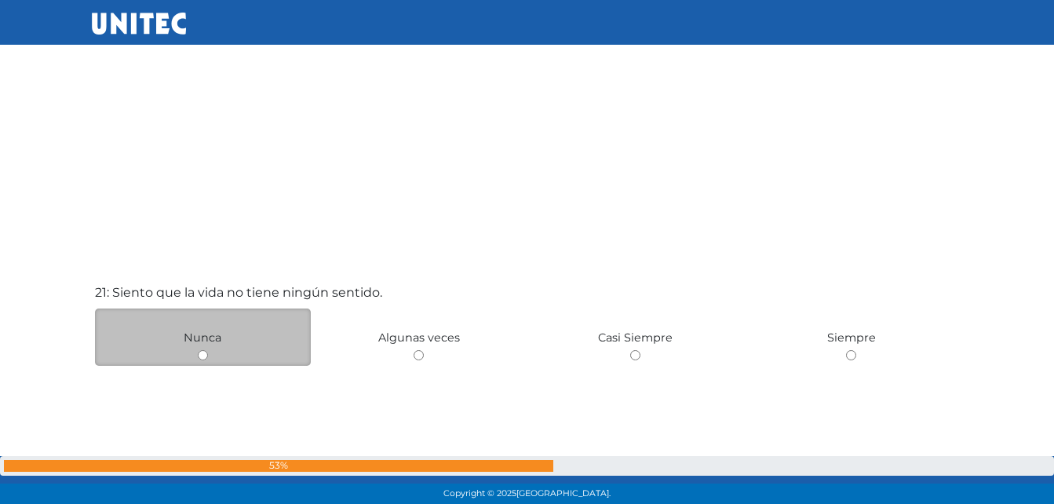
click at [203, 354] on input "radio" at bounding box center [203, 355] width 10 height 10
radio input "true"
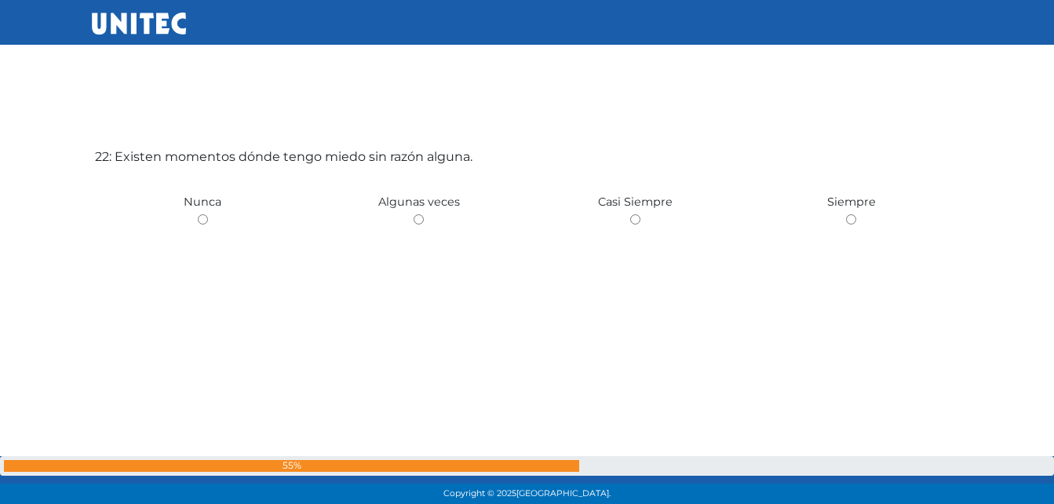
scroll to position [10657, 0]
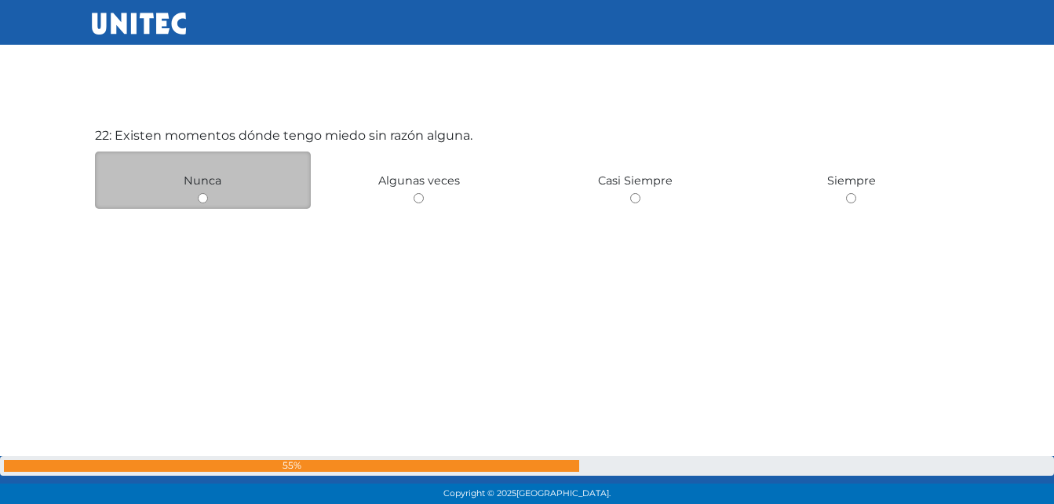
click at [196, 196] on div "Nunca" at bounding box center [203, 179] width 217 height 57
click at [203, 200] on input "radio" at bounding box center [203, 198] width 10 height 10
radio input "true"
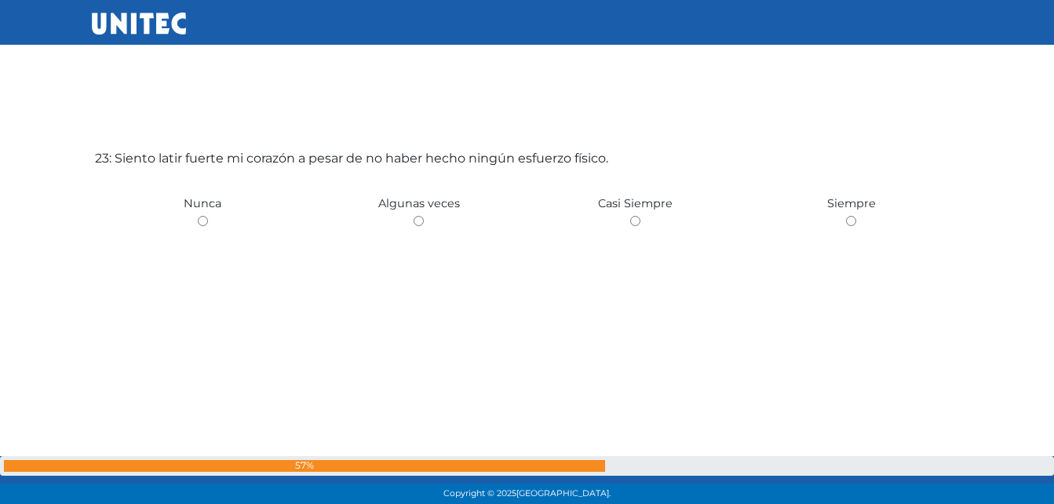
scroll to position [11161, 0]
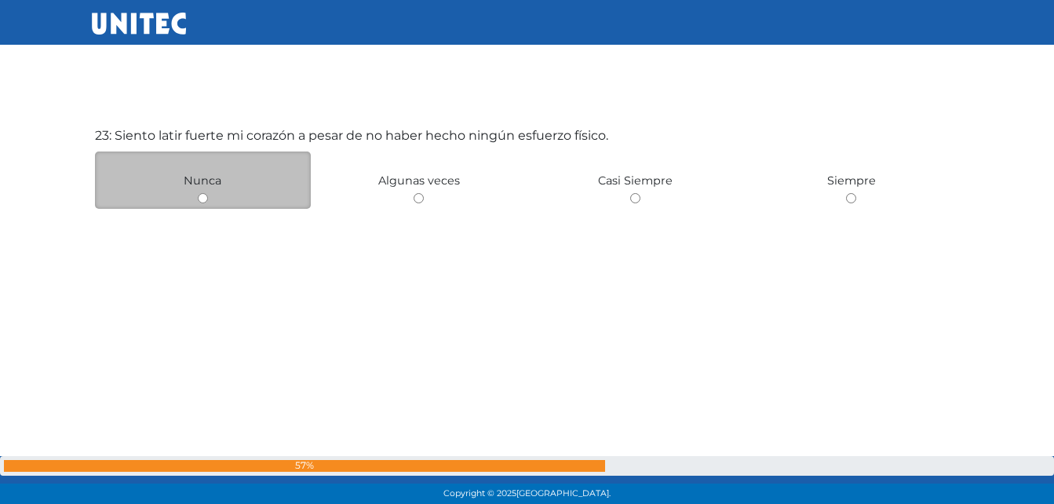
click at [200, 201] on input "radio" at bounding box center [203, 198] width 10 height 10
radio input "true"
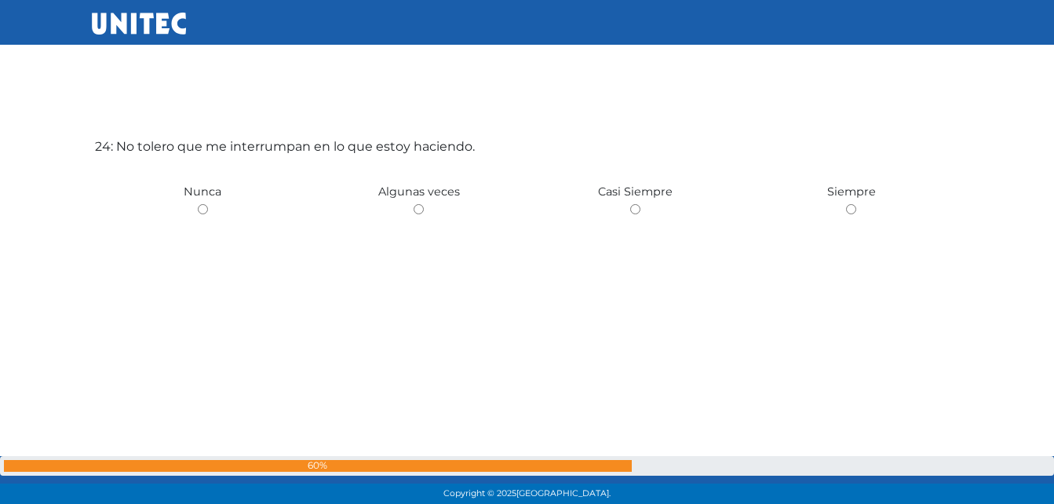
scroll to position [11664, 0]
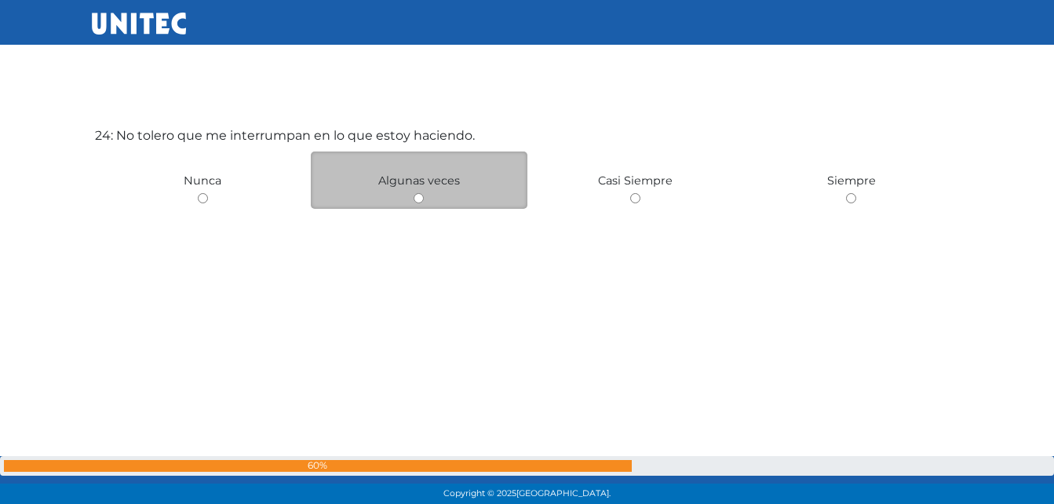
click at [421, 202] on input "radio" at bounding box center [419, 198] width 10 height 10
radio input "true"
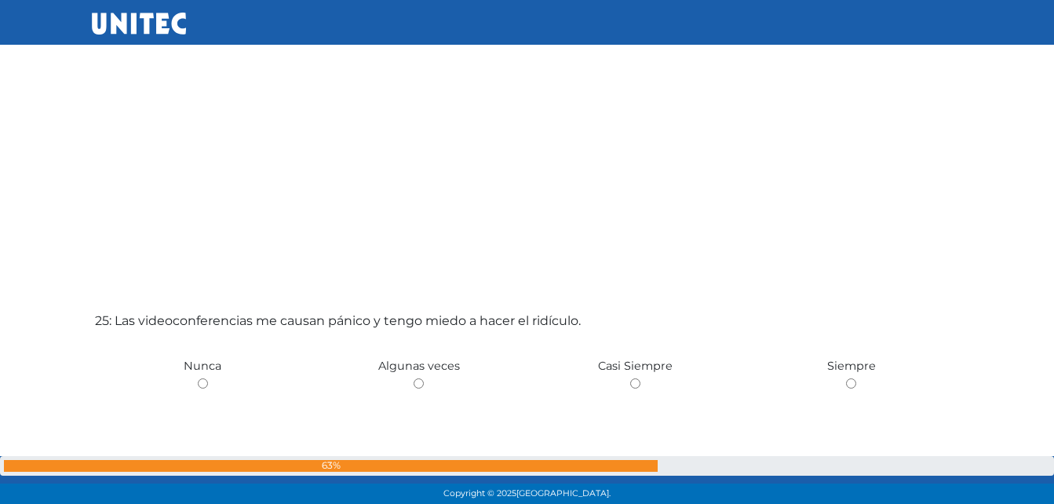
scroll to position [12190, 0]
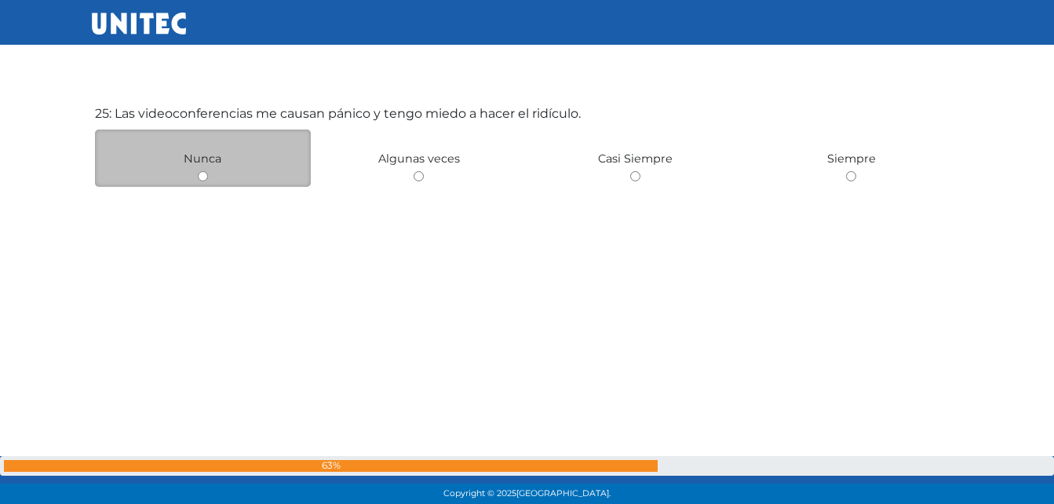
click at [203, 175] on input "radio" at bounding box center [203, 176] width 10 height 10
radio input "true"
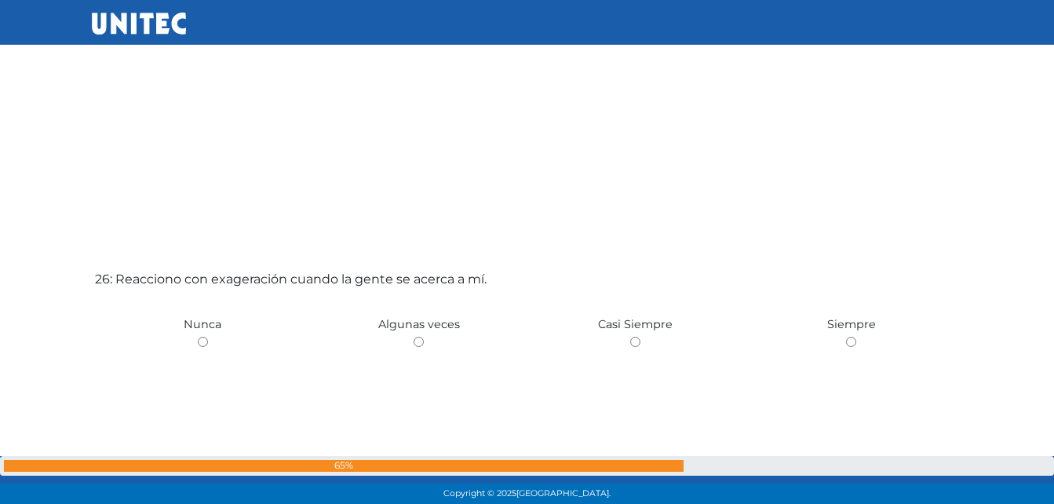
scroll to position [12559, 0]
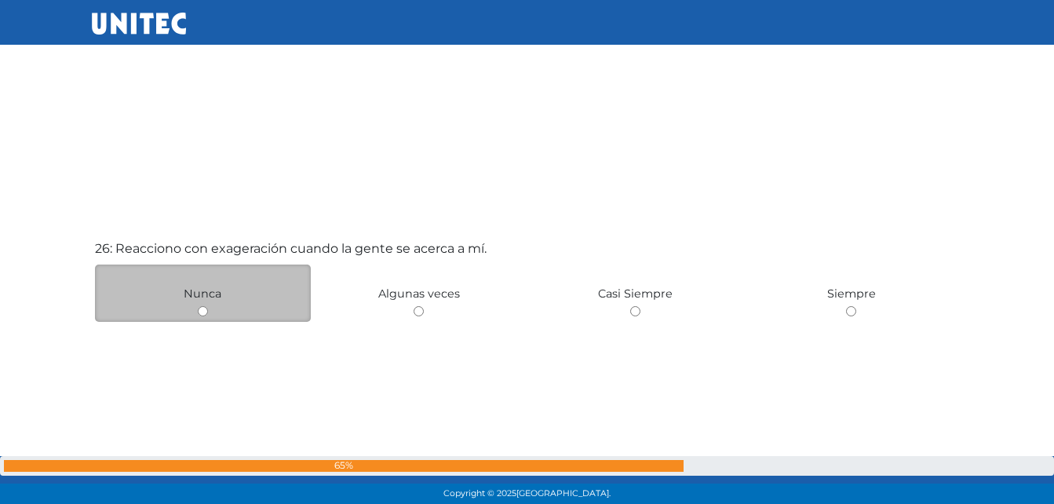
click at [203, 316] on div "Nunca" at bounding box center [203, 292] width 217 height 57
click at [199, 312] on input "radio" at bounding box center [203, 311] width 10 height 10
radio input "true"
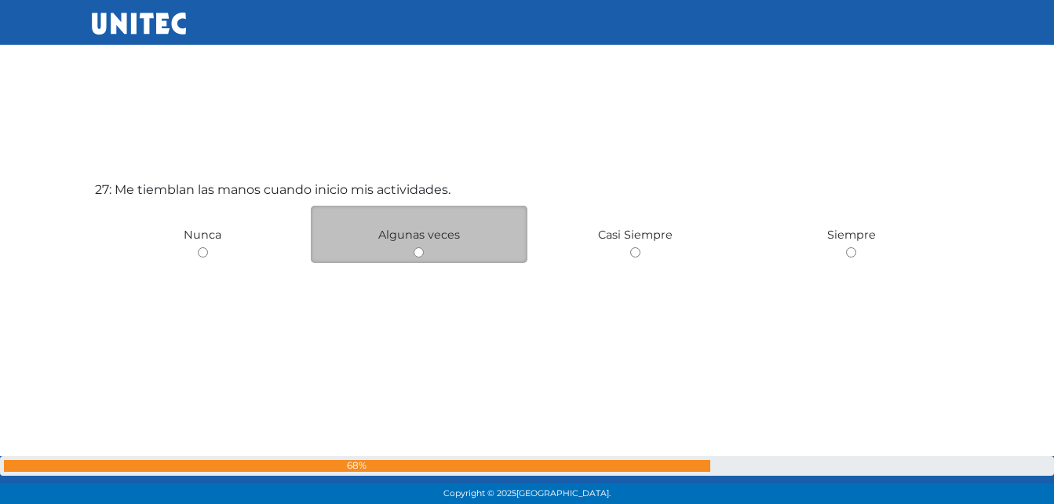
scroll to position [13176, 0]
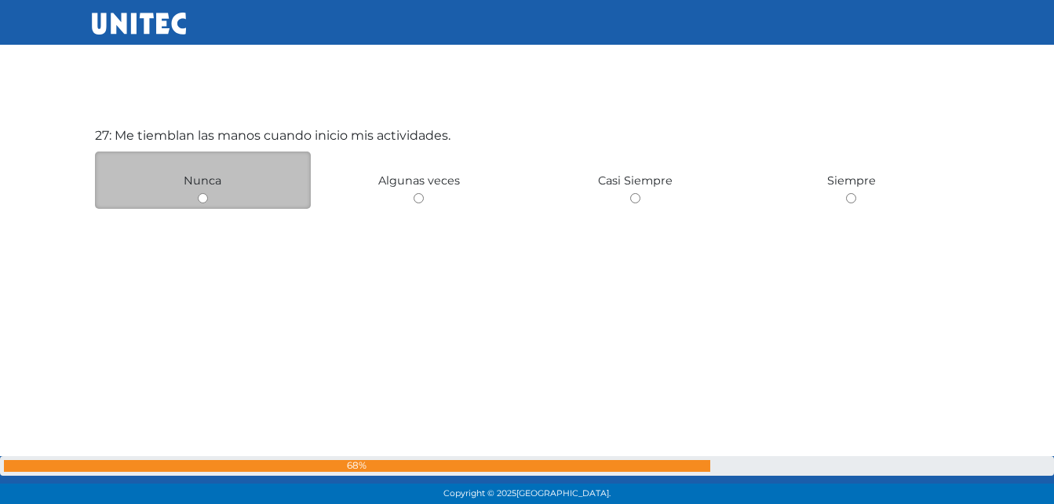
click at [206, 198] on input "radio" at bounding box center [203, 198] width 10 height 10
radio input "true"
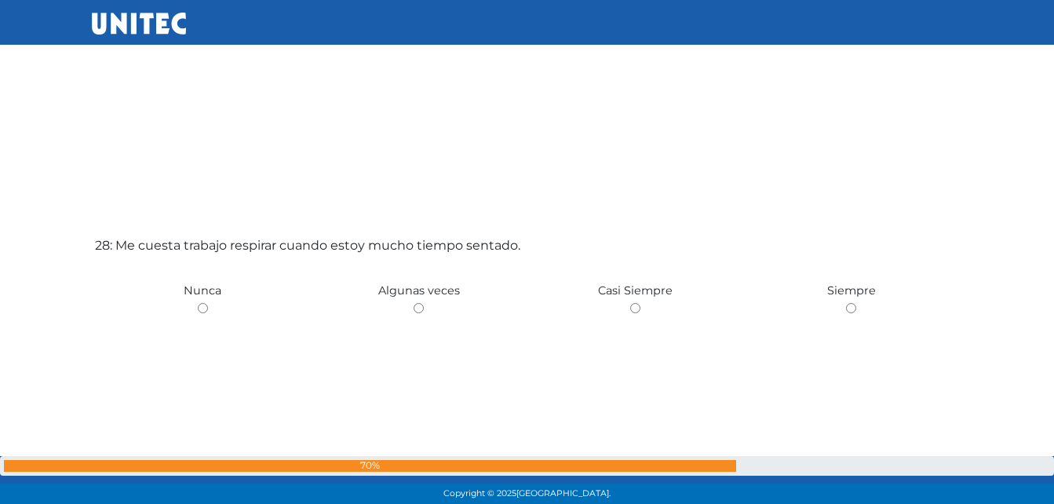
scroll to position [13623, 0]
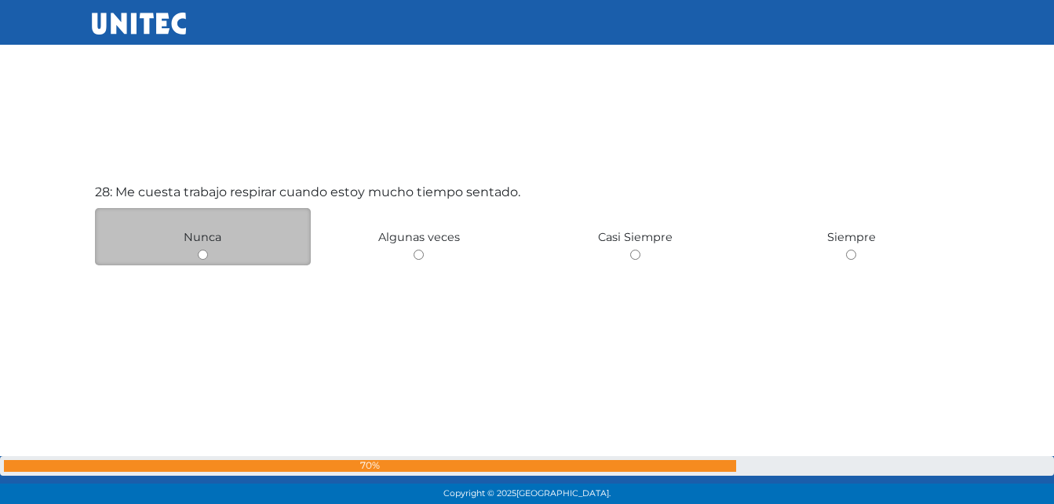
click at [199, 255] on input "radio" at bounding box center [203, 255] width 10 height 10
radio input "true"
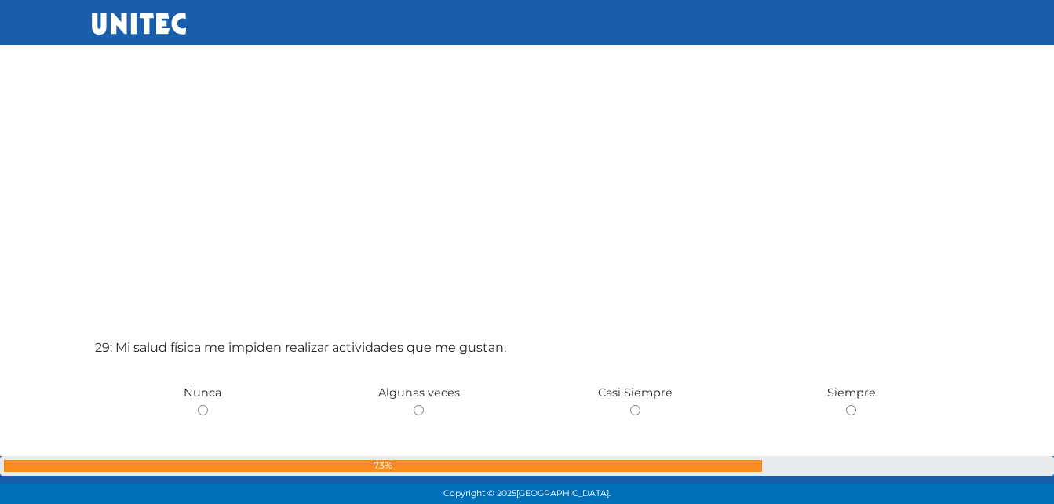
scroll to position [13992, 0]
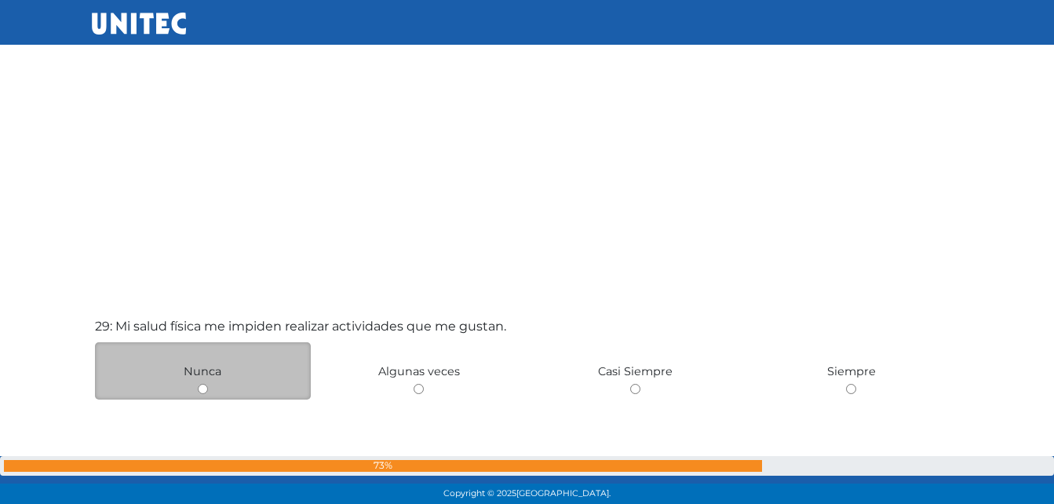
click at [208, 397] on div "Nunca" at bounding box center [203, 370] width 217 height 57
click at [200, 395] on div "Nunca" at bounding box center [203, 370] width 217 height 57
click at [203, 390] on input "radio" at bounding box center [203, 389] width 10 height 10
radio input "true"
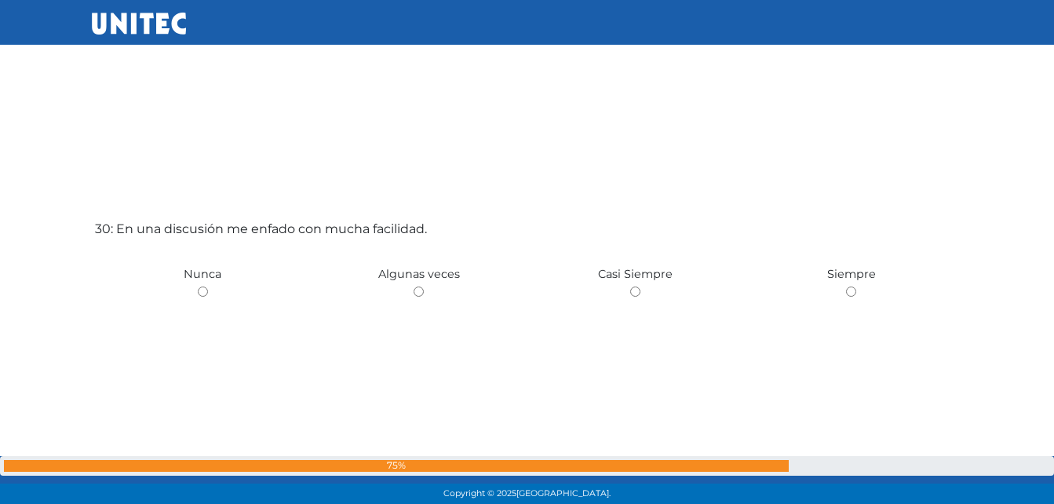
scroll to position [14659, 0]
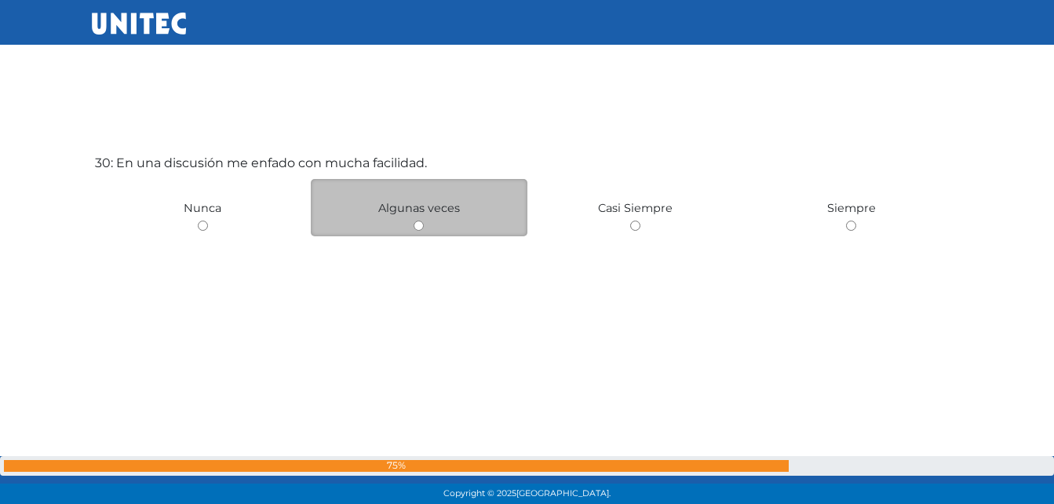
click at [421, 226] on input "radio" at bounding box center [419, 225] width 10 height 10
radio input "true"
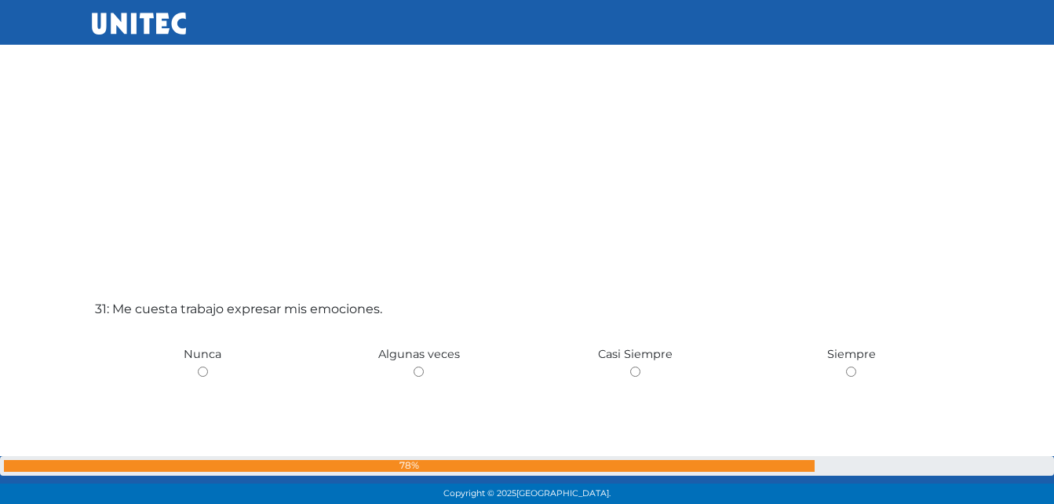
scroll to position [15107, 0]
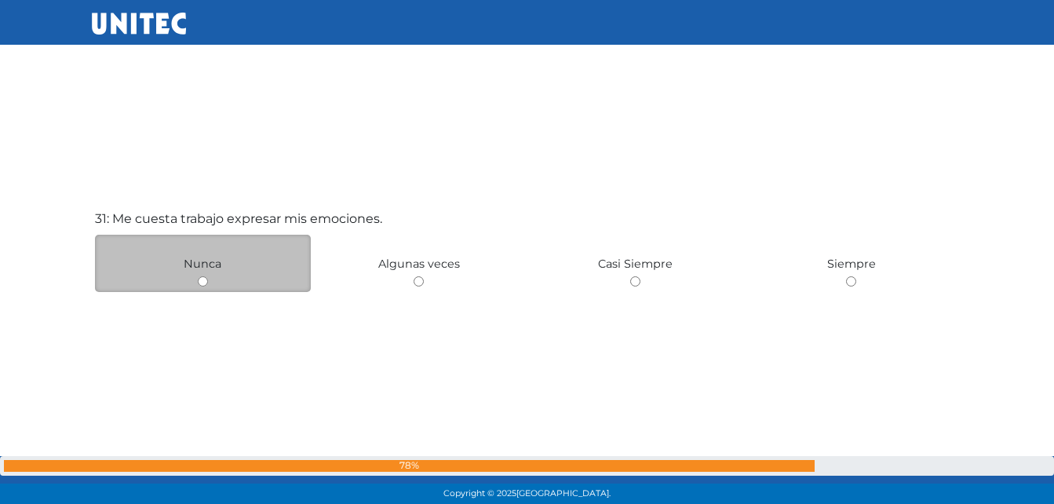
click at [203, 280] on input "radio" at bounding box center [203, 281] width 10 height 10
radio input "true"
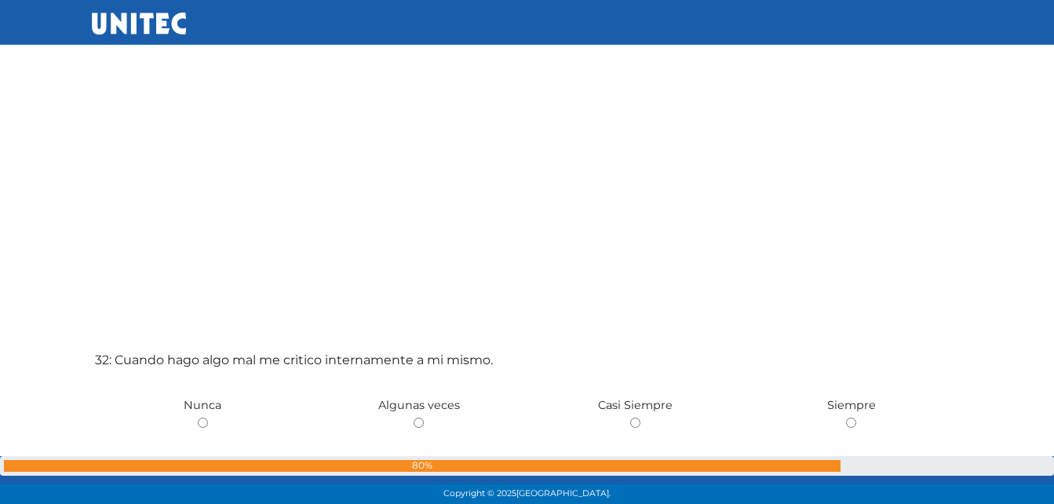
scroll to position [15471, 0]
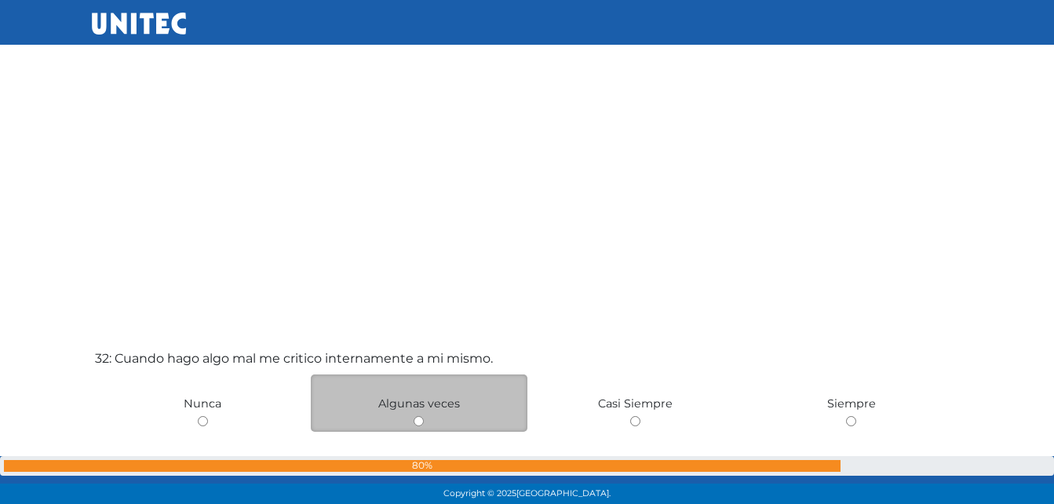
click at [417, 429] on div "Algunas veces" at bounding box center [419, 402] width 217 height 57
click at [422, 422] on input "radio" at bounding box center [419, 421] width 10 height 10
radio input "true"
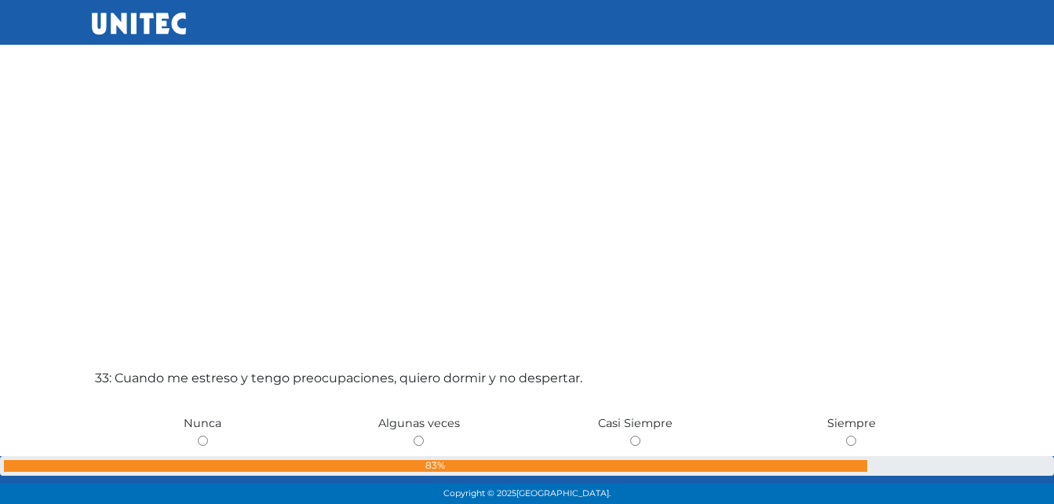
scroll to position [16049, 0]
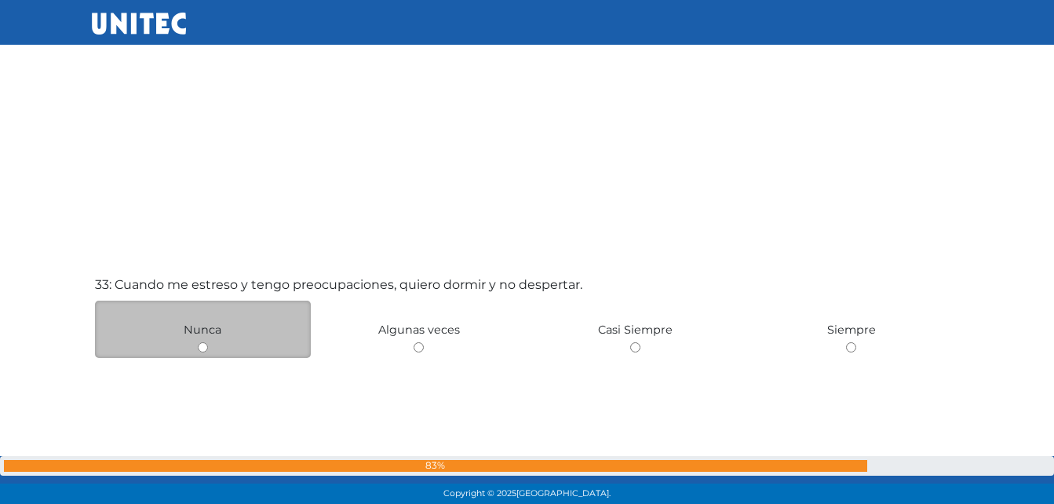
click at [209, 351] on div "Nunca" at bounding box center [203, 329] width 217 height 57
click at [209, 348] on div "Nunca" at bounding box center [203, 329] width 217 height 57
click at [200, 345] on input "radio" at bounding box center [203, 347] width 10 height 10
radio input "true"
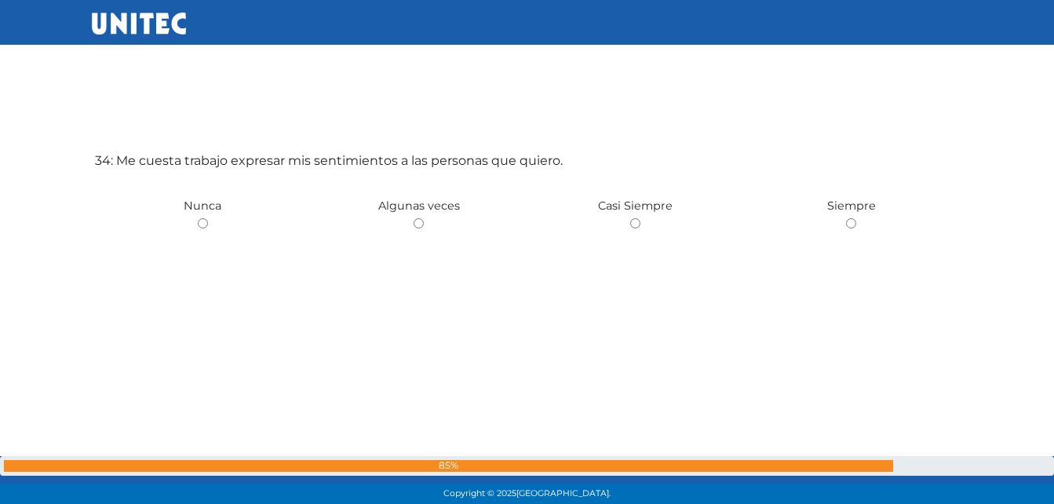
scroll to position [16702, 0]
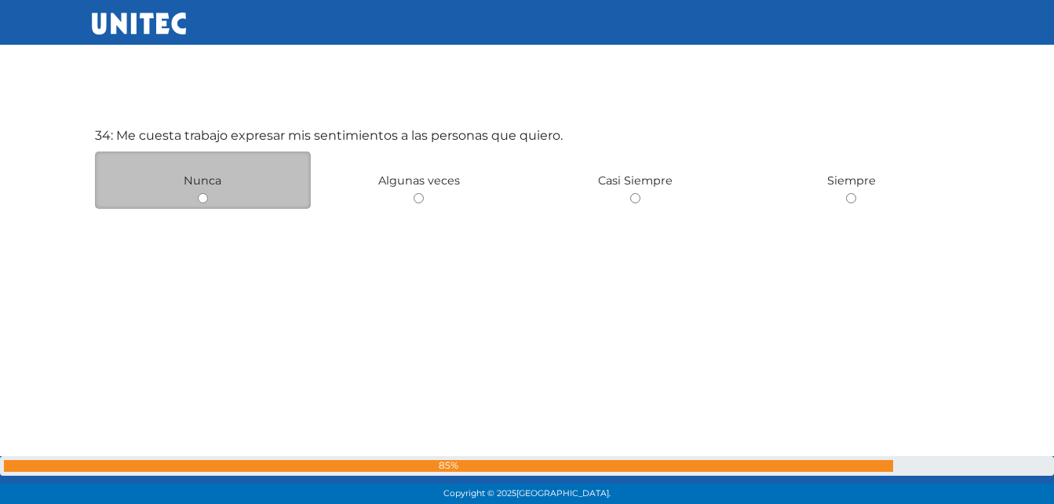
click at [204, 203] on div "Nunca" at bounding box center [203, 179] width 217 height 57
click at [202, 196] on input "radio" at bounding box center [203, 198] width 10 height 10
radio input "true"
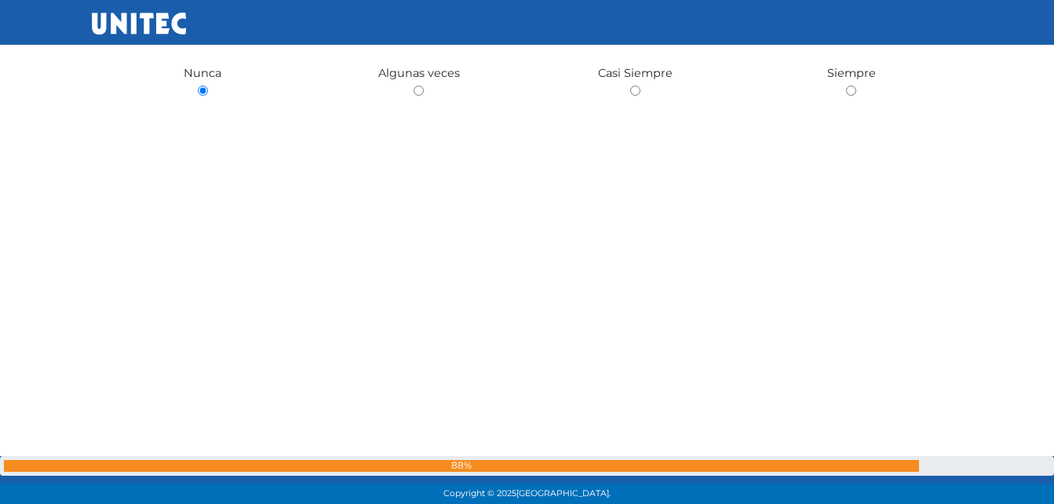
scroll to position [17055, 0]
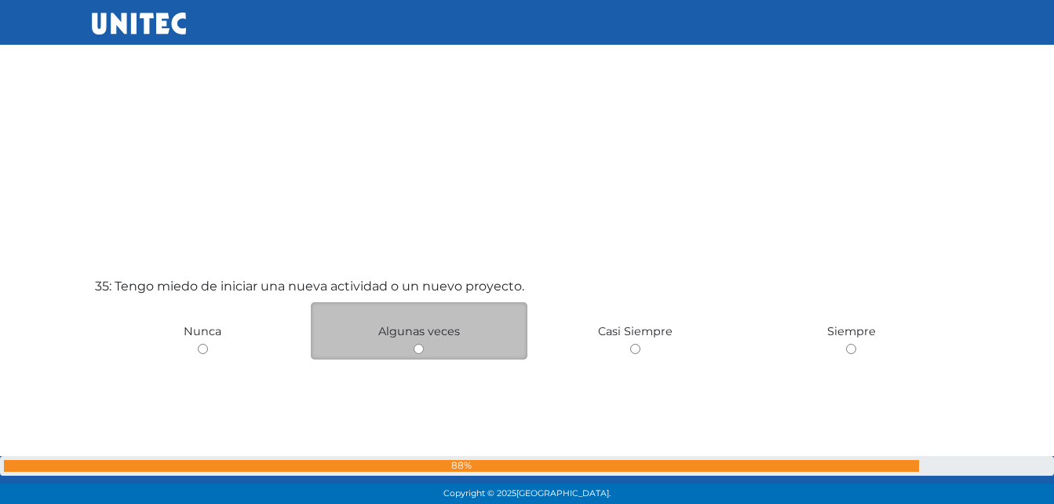
click at [419, 348] on input "radio" at bounding box center [419, 349] width 10 height 10
radio input "true"
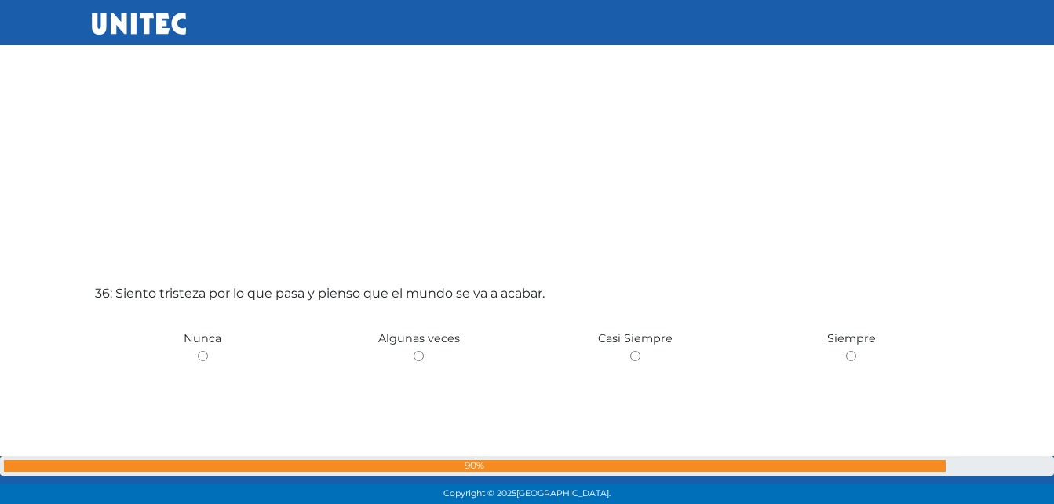
scroll to position [17709, 0]
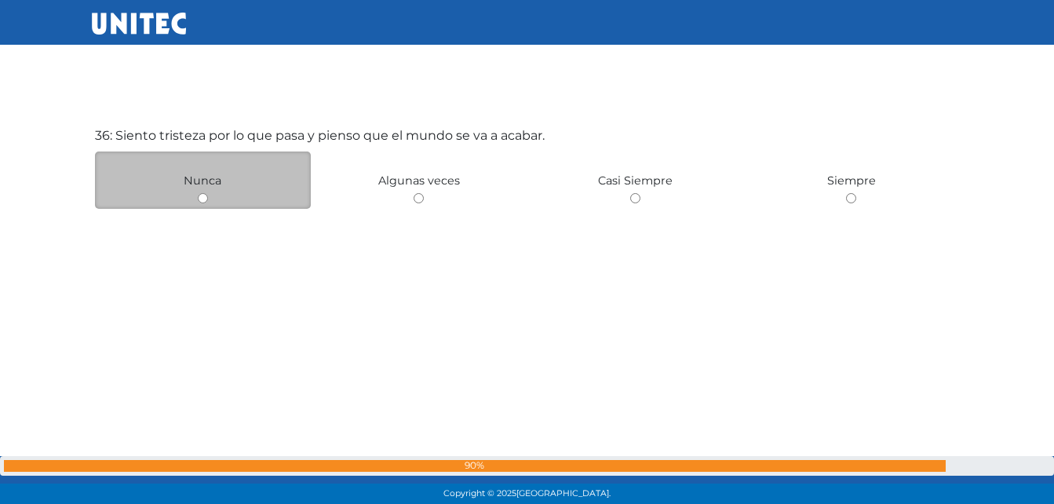
click at [202, 195] on input "radio" at bounding box center [203, 198] width 10 height 10
radio input "true"
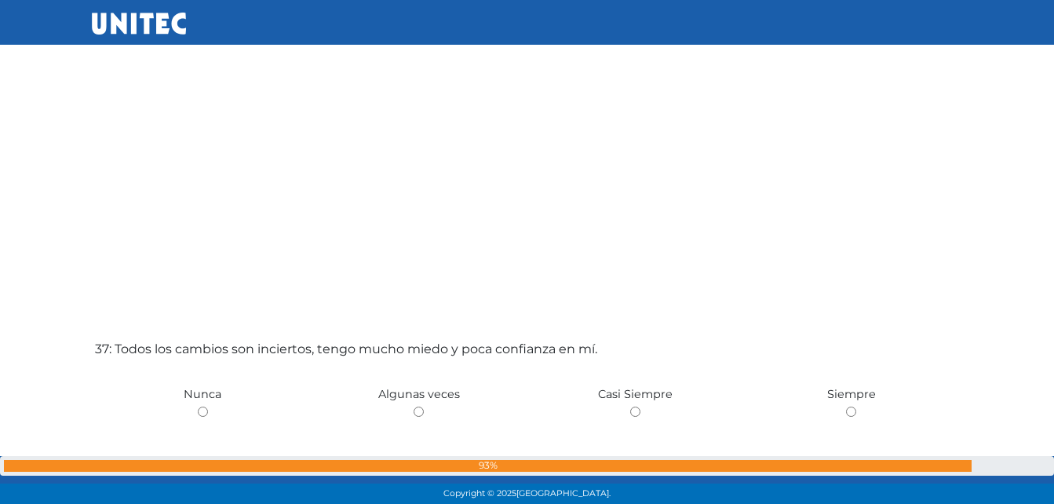
scroll to position [18156, 0]
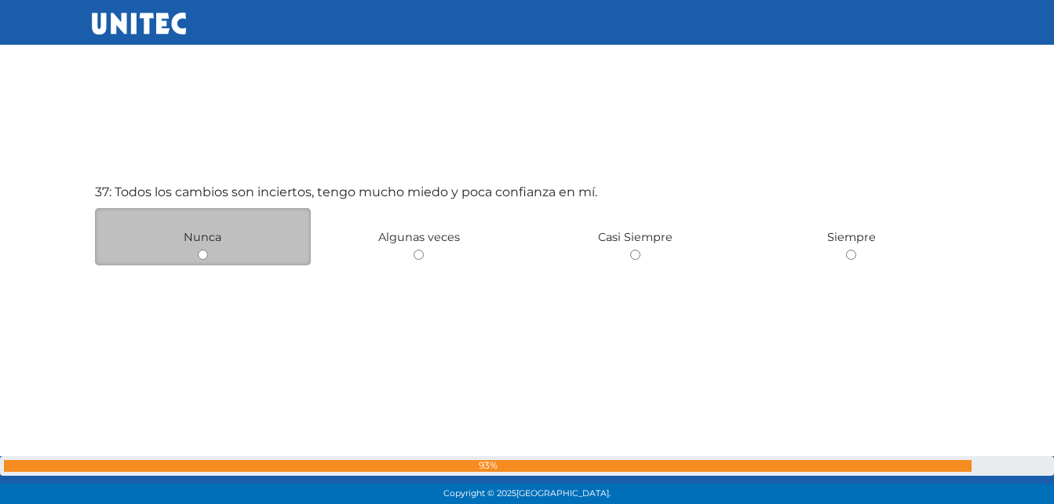
click at [198, 255] on input "radio" at bounding box center [203, 255] width 10 height 10
radio input "true"
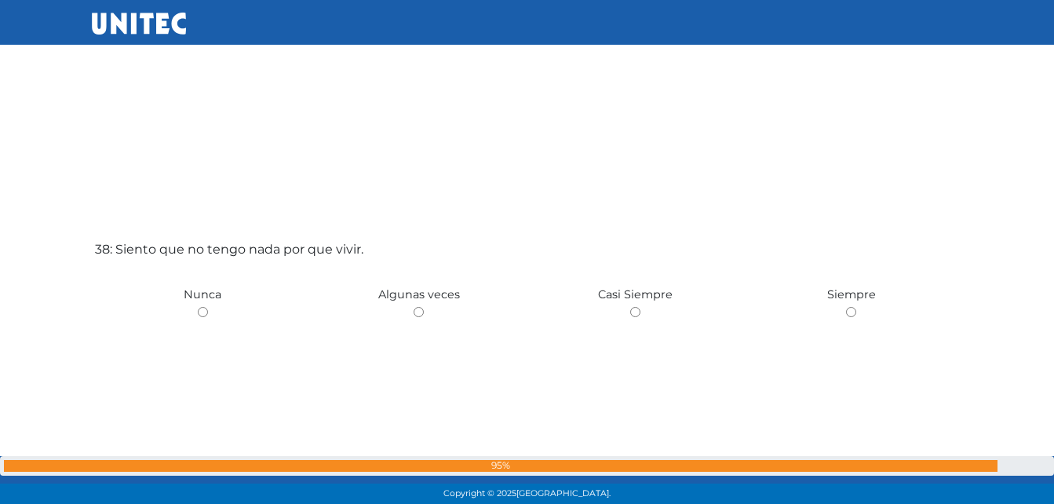
scroll to position [18604, 0]
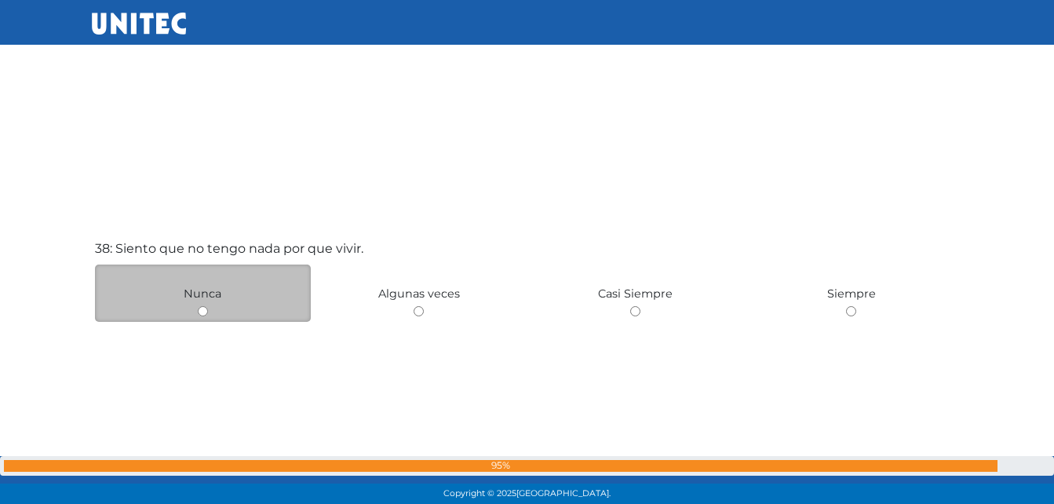
click at [203, 314] on input "radio" at bounding box center [203, 311] width 10 height 10
radio input "true"
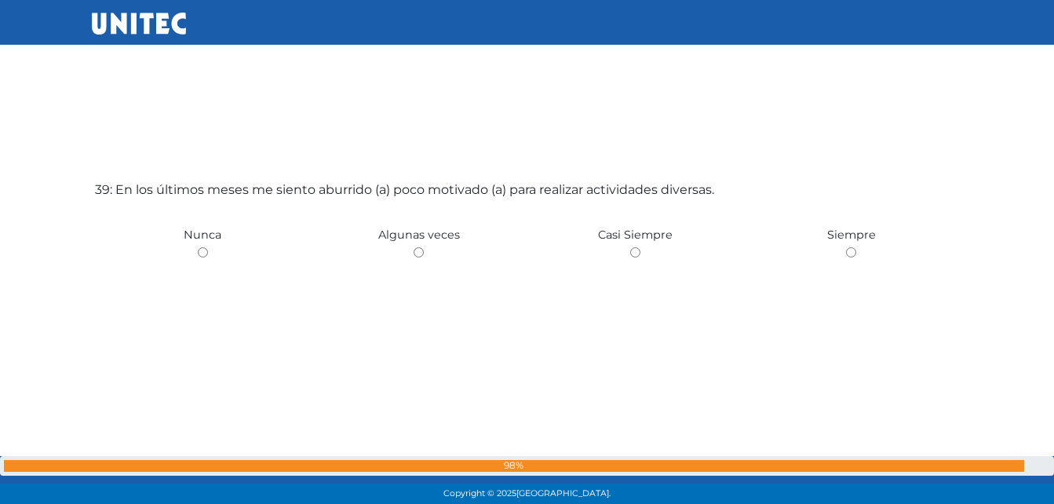
scroll to position [19220, 0]
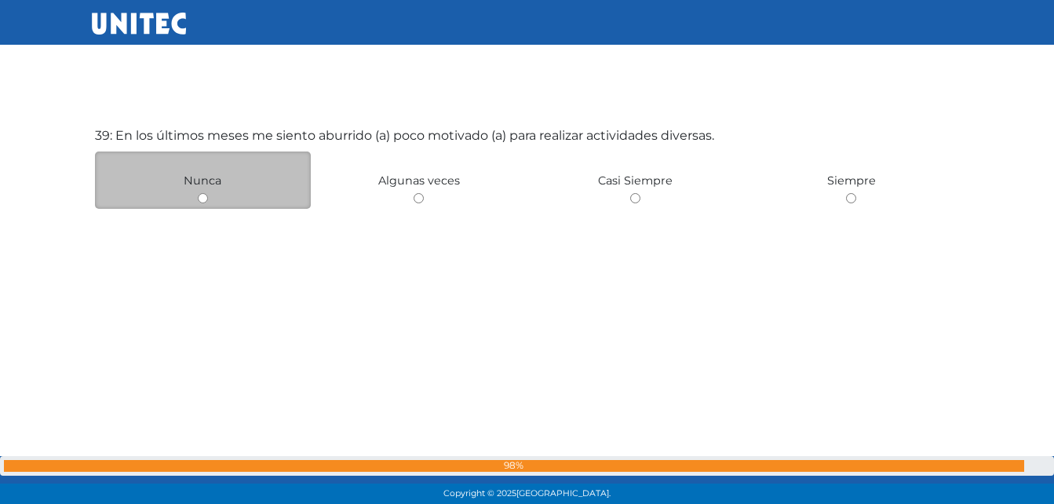
click at [202, 195] on input "radio" at bounding box center [203, 198] width 10 height 10
radio input "true"
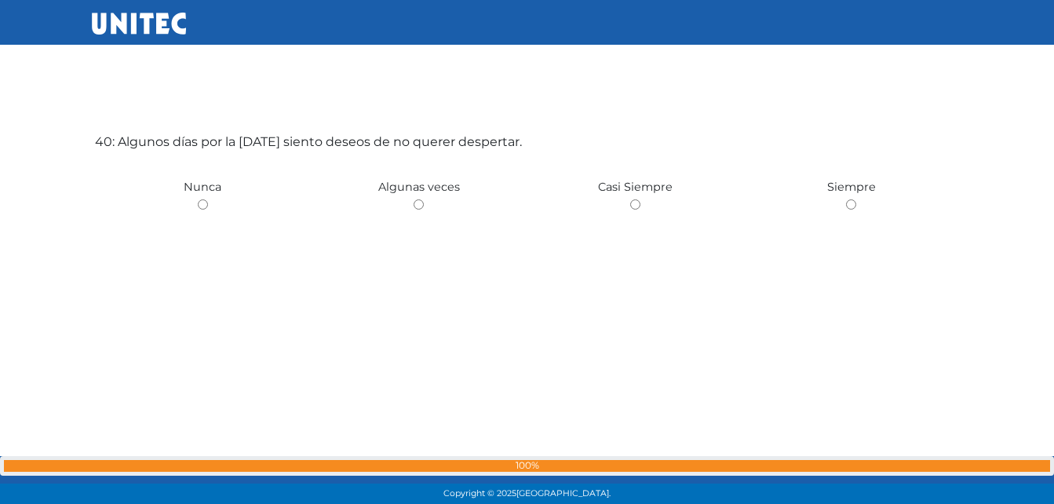
scroll to position [19668, 0]
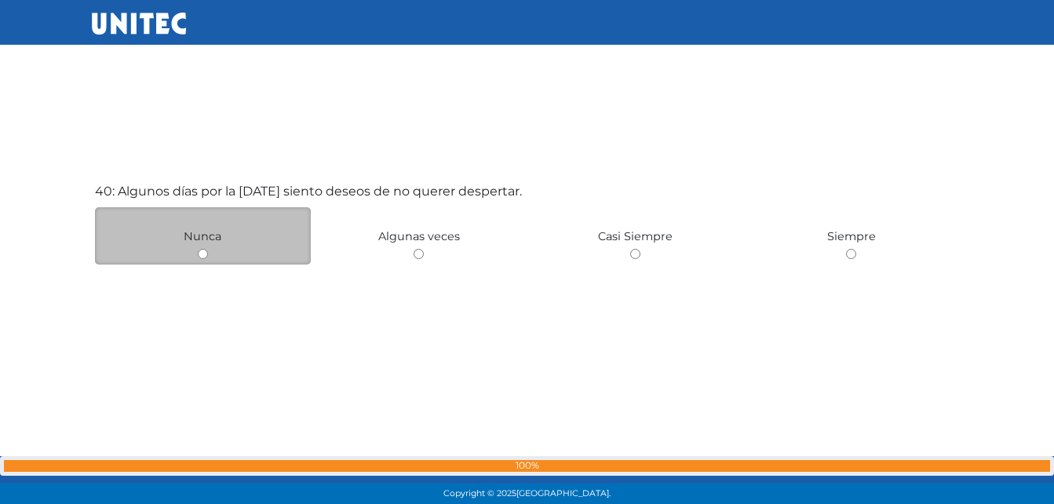
click at [205, 251] on input "radio" at bounding box center [203, 254] width 10 height 10
radio input "true"
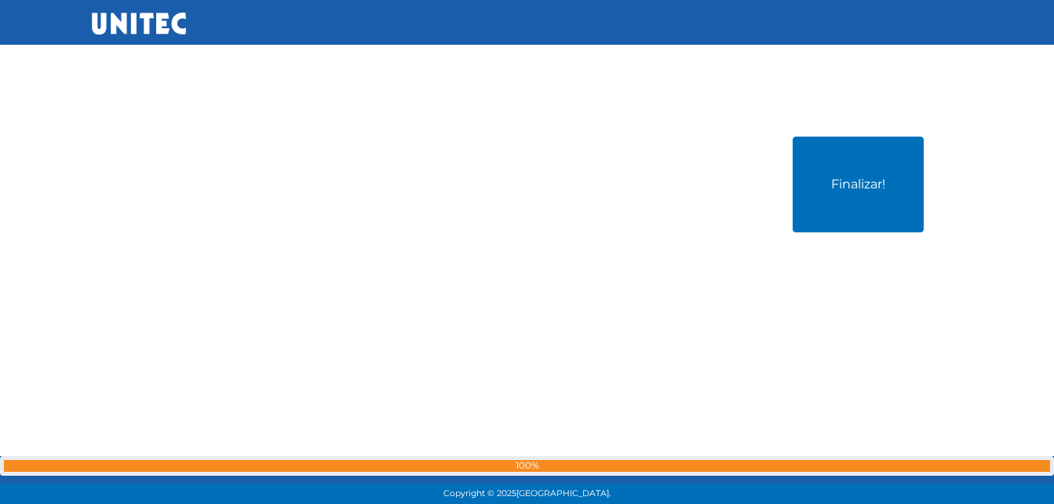
scroll to position [20228, 0]
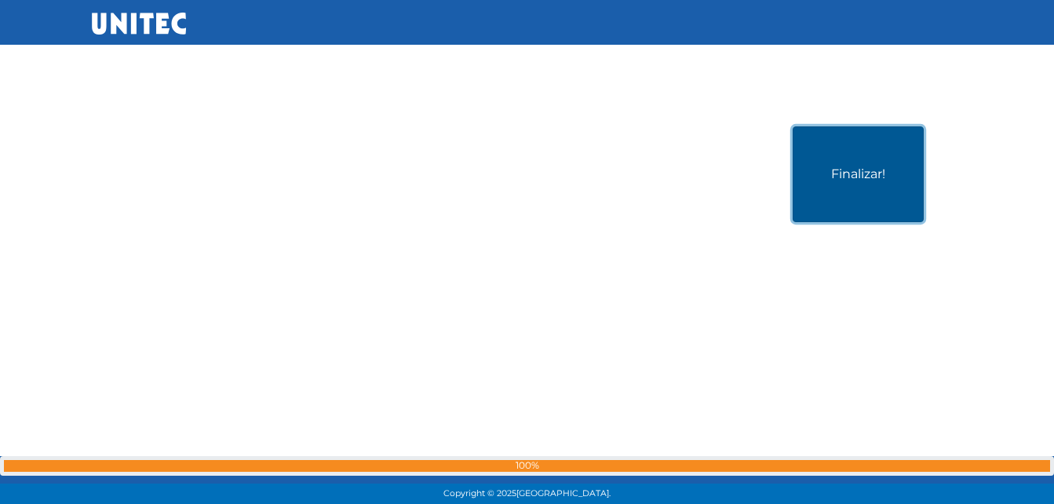
click at [832, 197] on button "Finalizar!" at bounding box center [857, 174] width 131 height 96
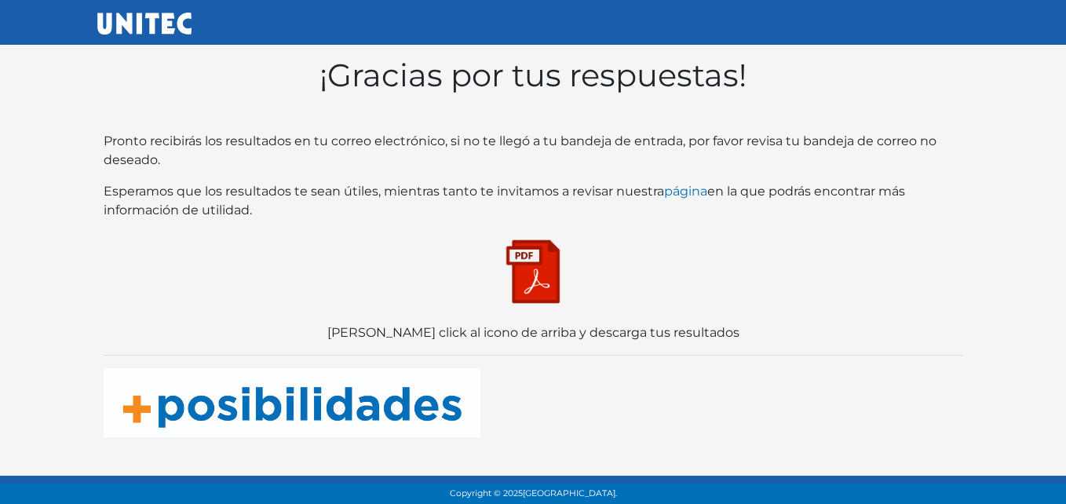
click at [558, 279] on img at bounding box center [533, 271] width 78 height 78
